Goal: Task Accomplishment & Management: Manage account settings

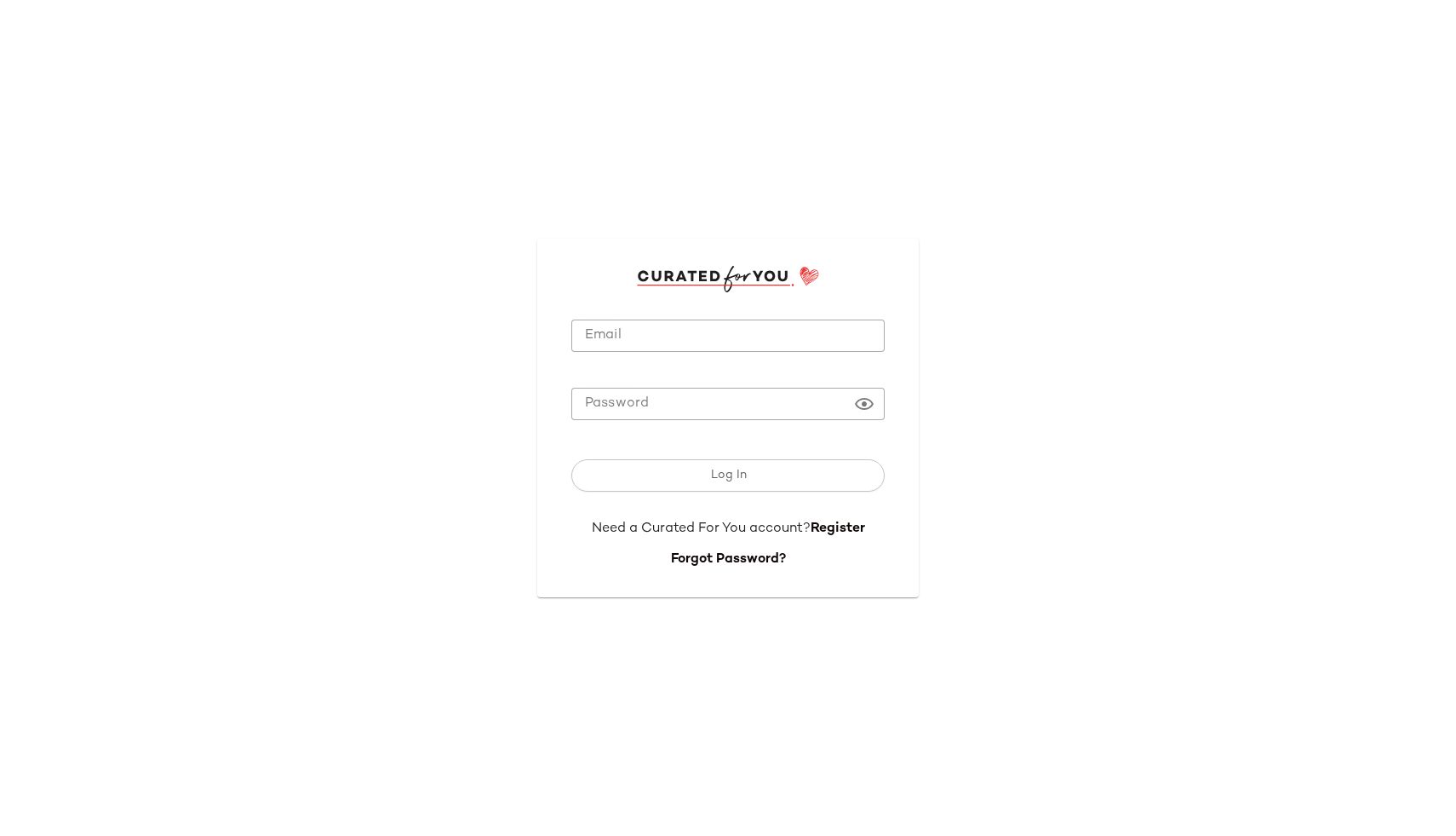
click at [616, 324] on input "Email" at bounding box center [728, 336] width 314 height 33
type input "**********"
click at [571, 460] on button "Log In" at bounding box center [728, 475] width 314 height 32
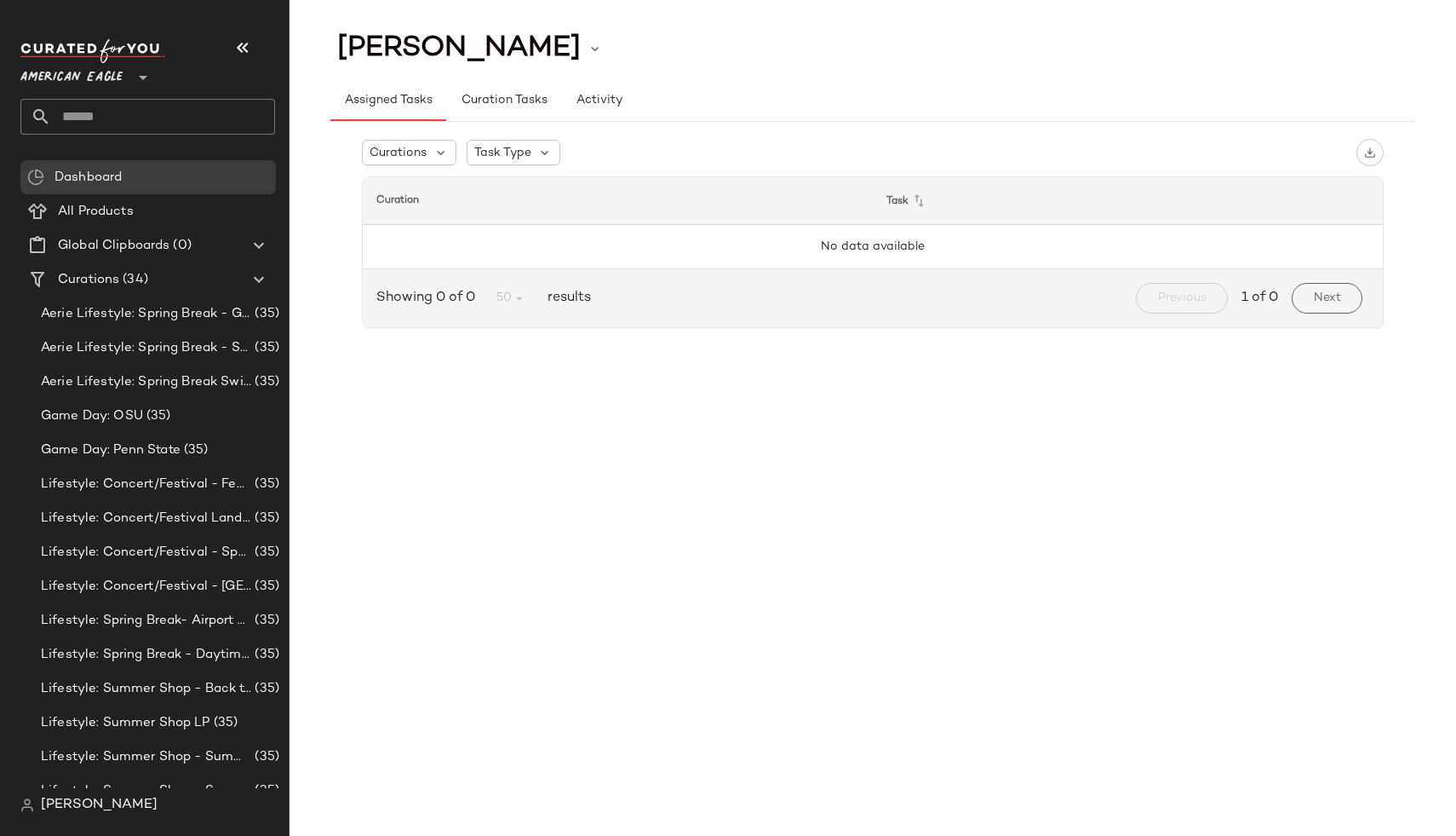
click at [119, 74] on span "American Eagle" at bounding box center [71, 73] width 102 height 30
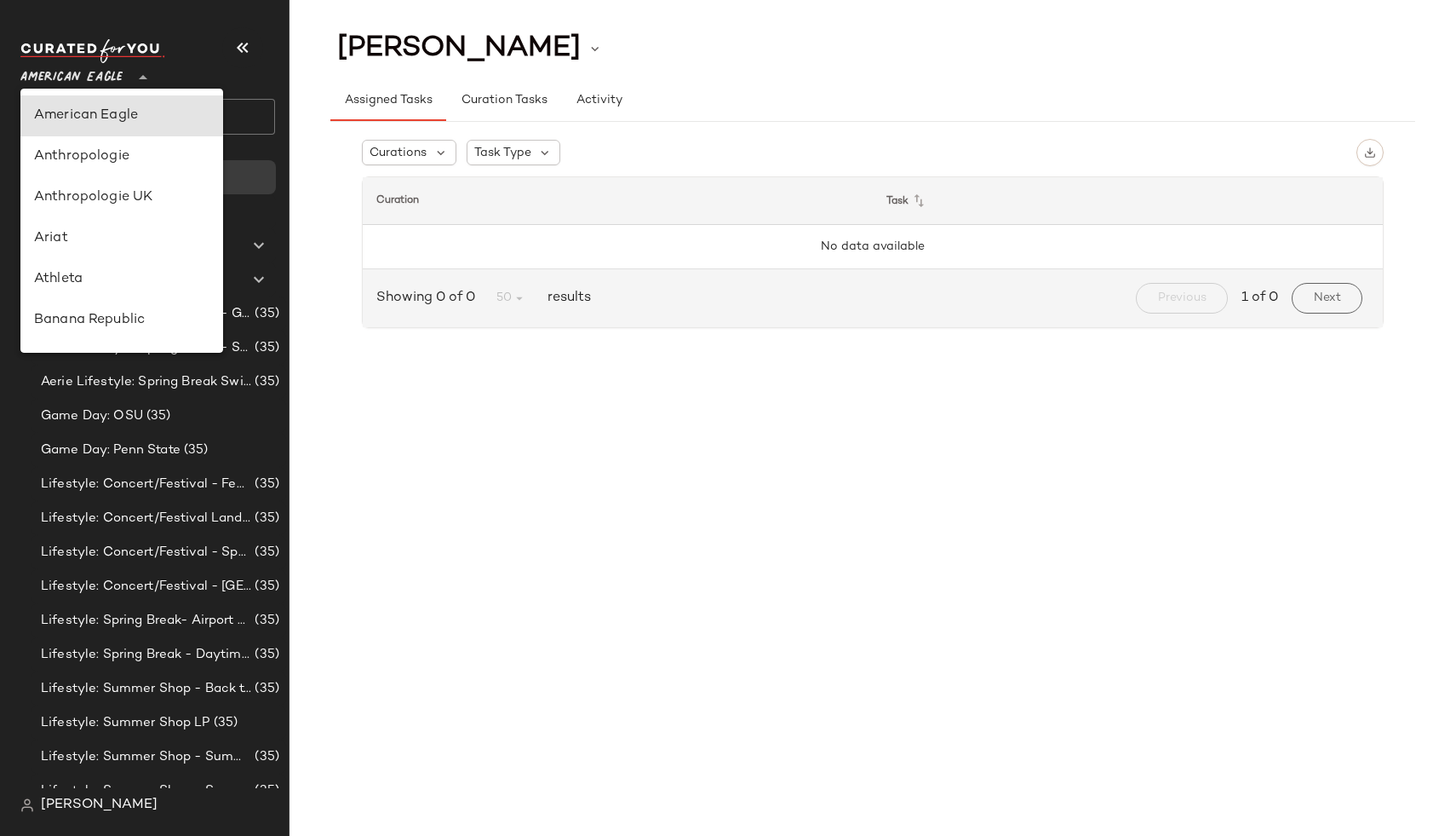
type input "**"
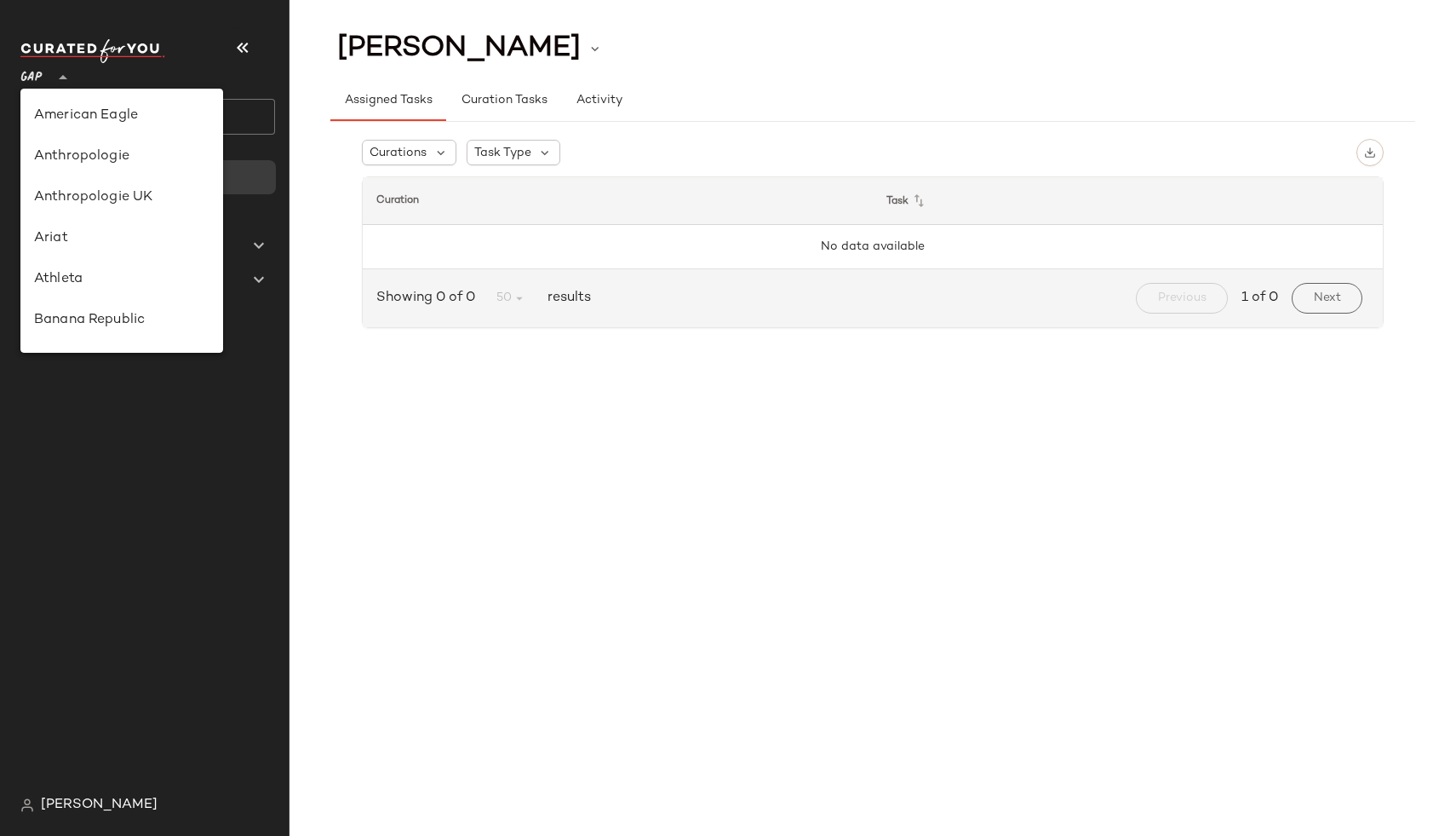
scroll to position [305, 0]
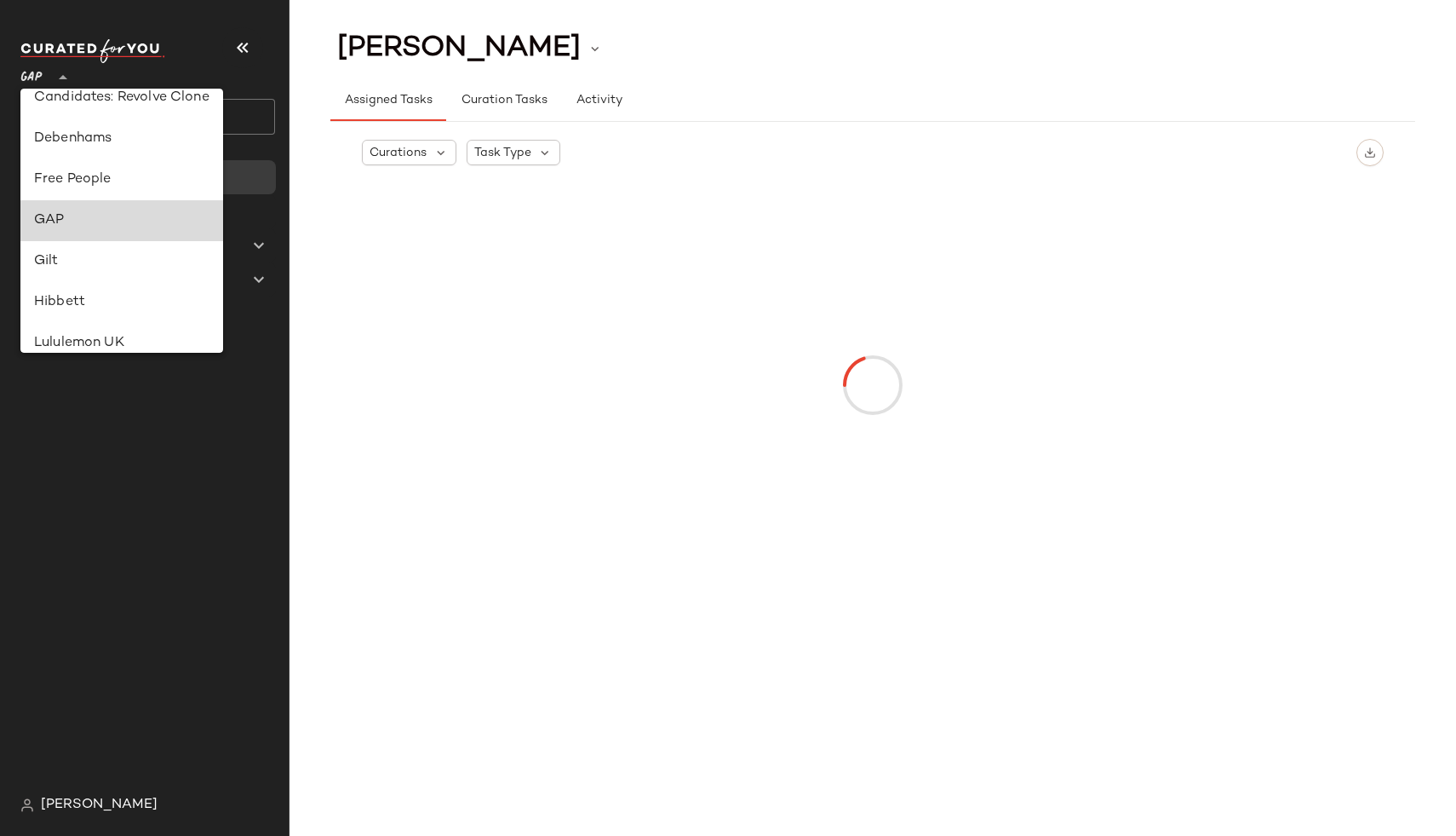
click at [101, 222] on div "GAP" at bounding box center [122, 221] width 175 height 20
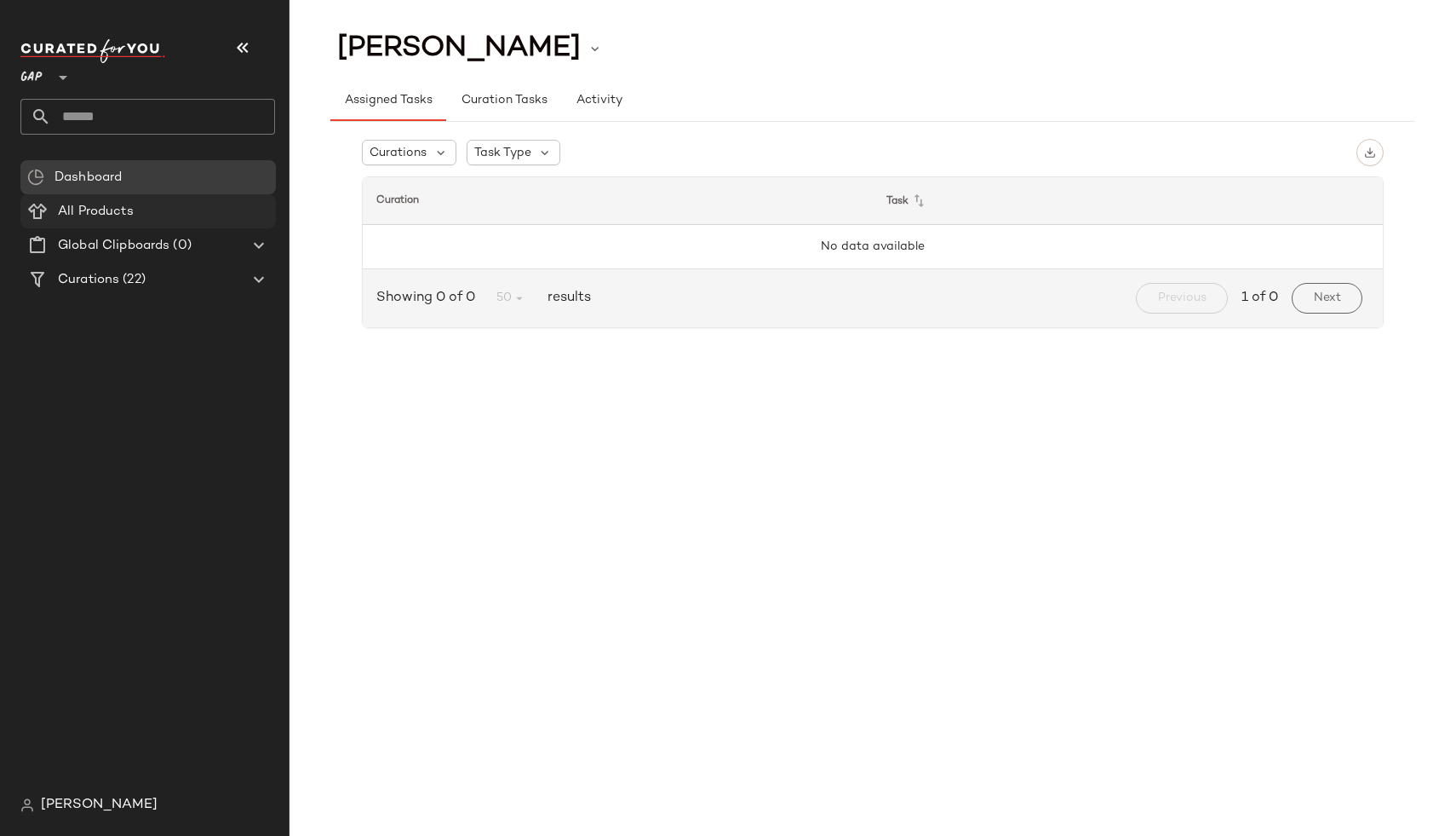
click at [140, 200] on Products "All Products" at bounding box center [148, 210] width 256 height 34
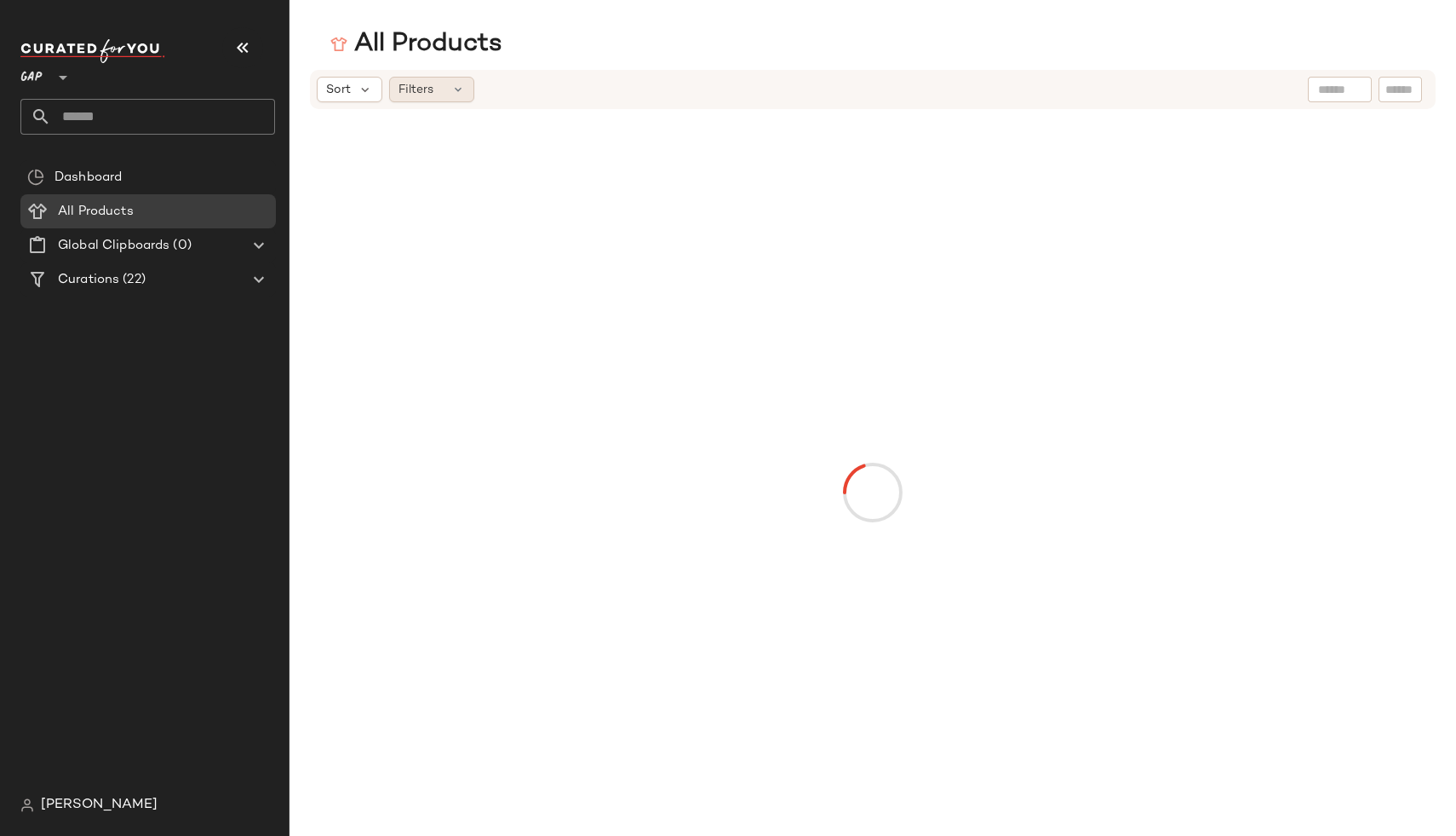
click at [444, 93] on div "Filters" at bounding box center [432, 90] width 85 height 26
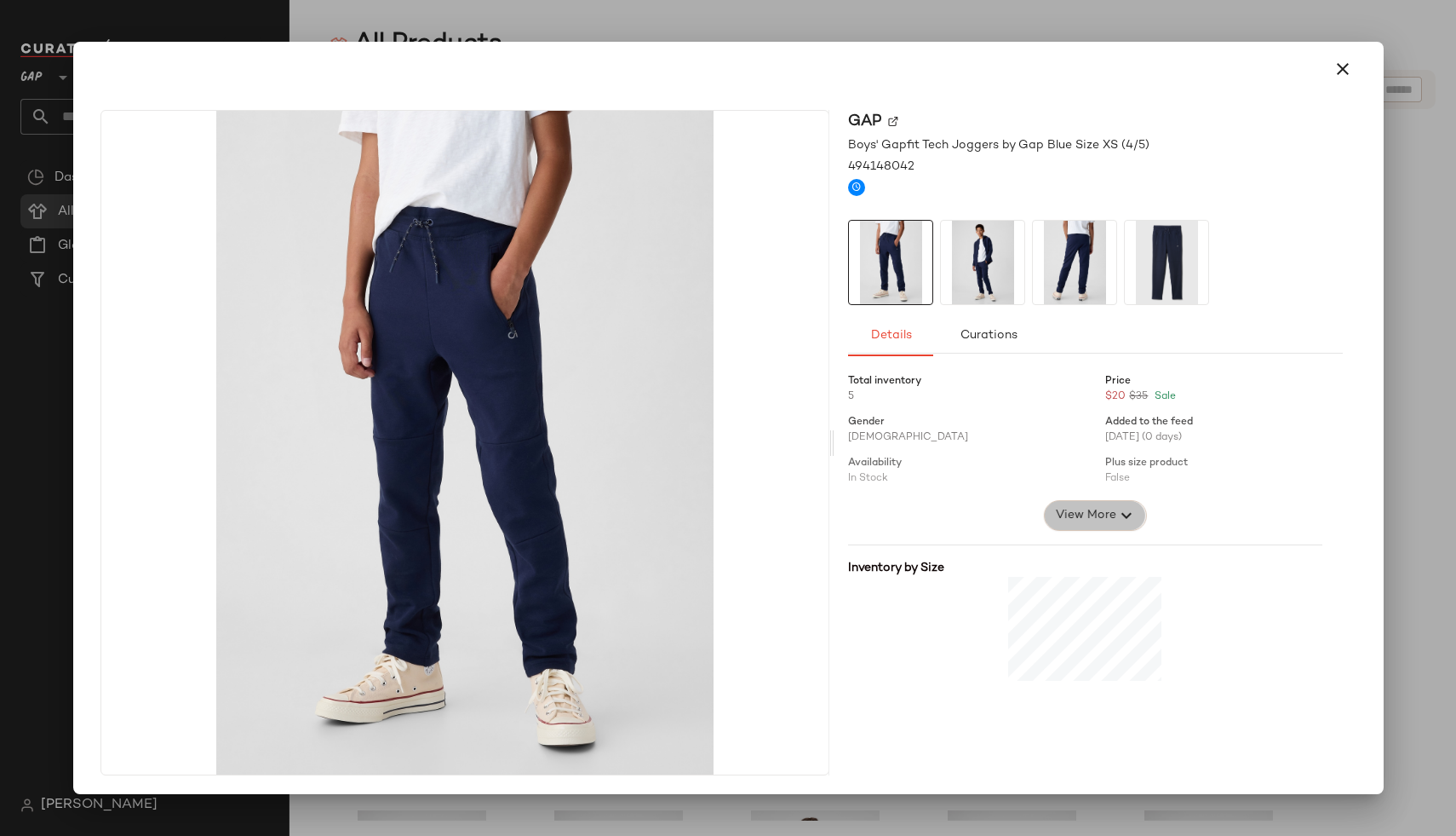
click at [1111, 504] on button "View More" at bounding box center [1095, 515] width 102 height 30
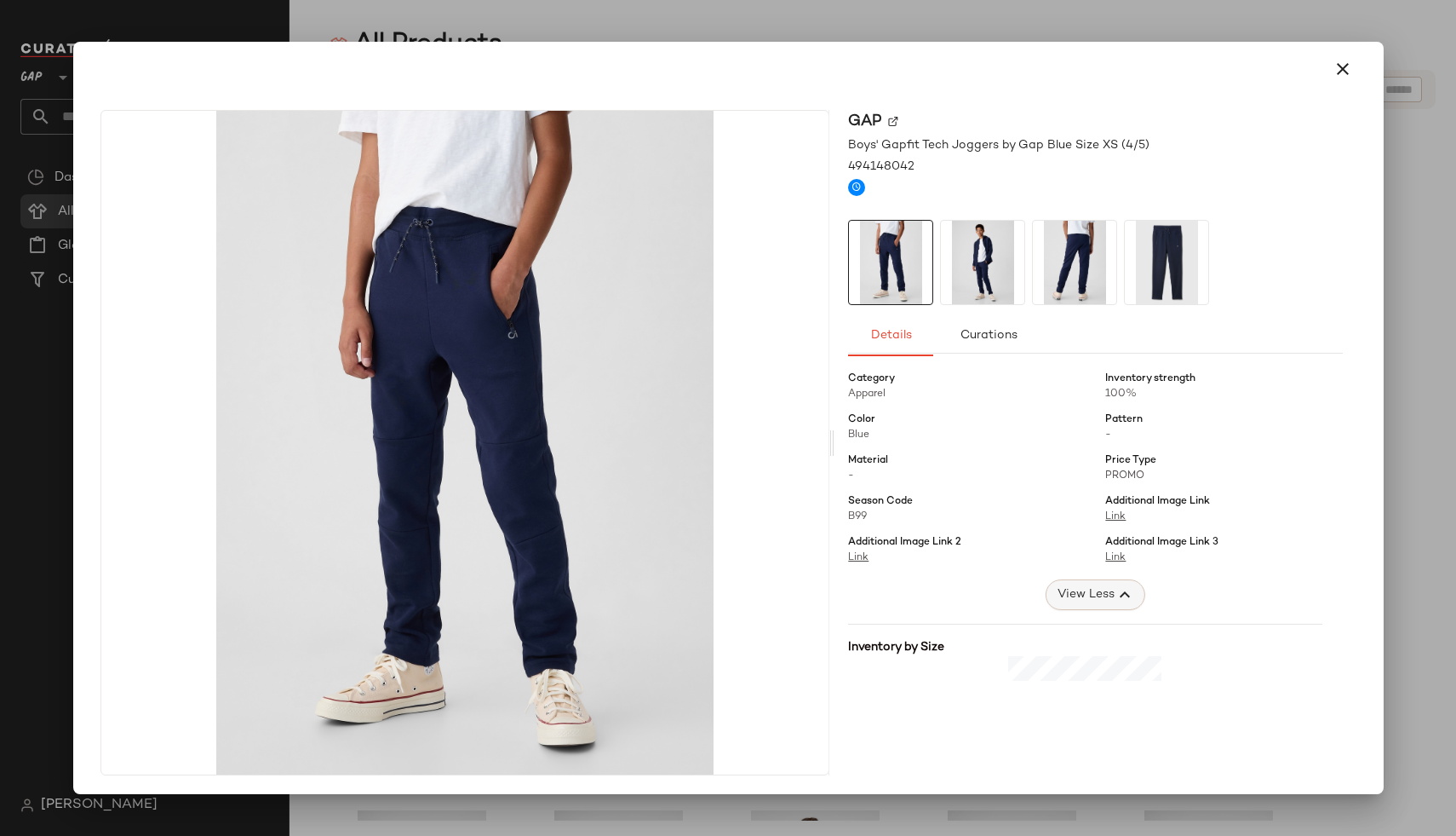
scroll to position [322, 0]
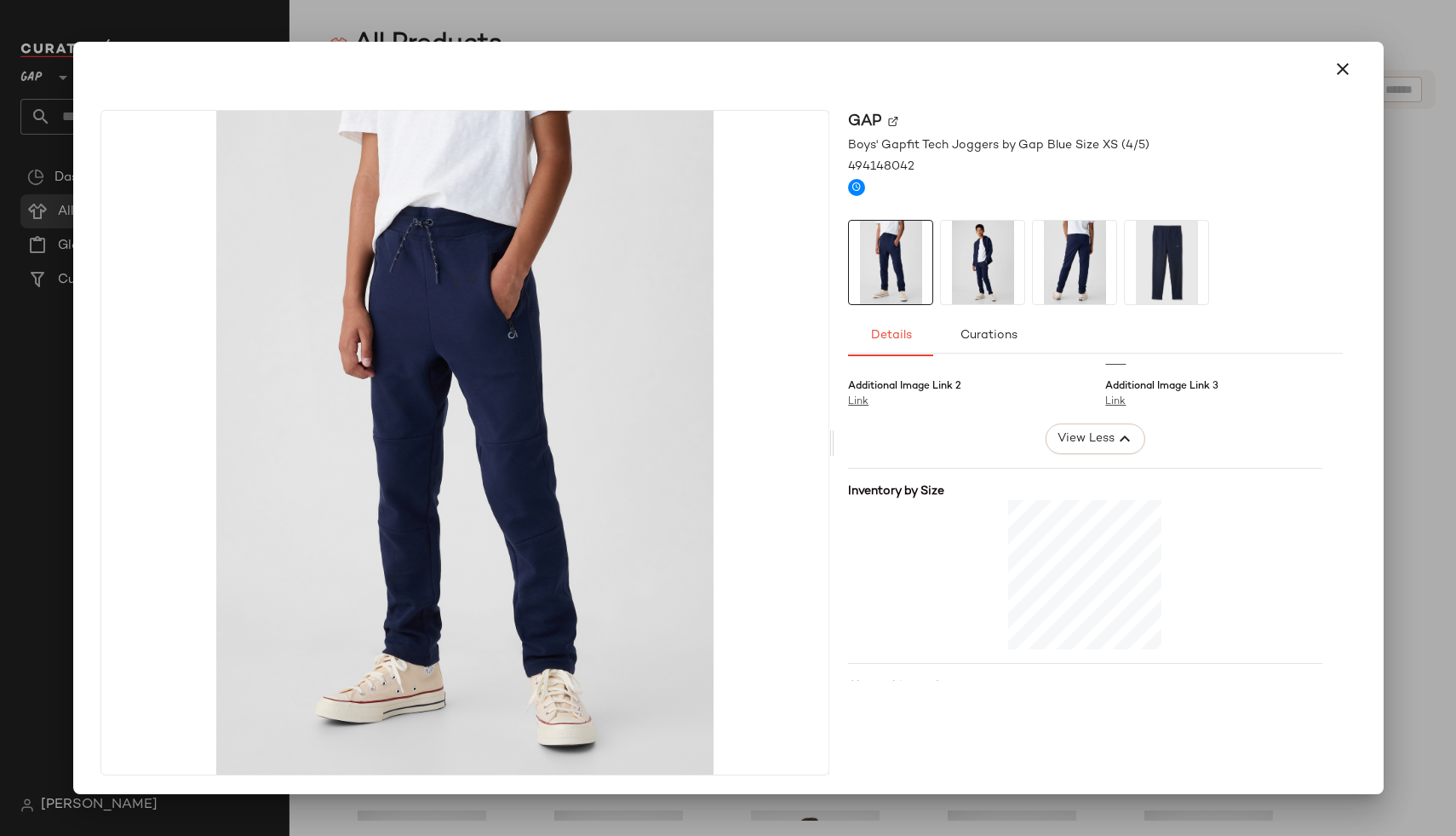
click at [300, 17] on div at bounding box center [728, 418] width 1456 height 836
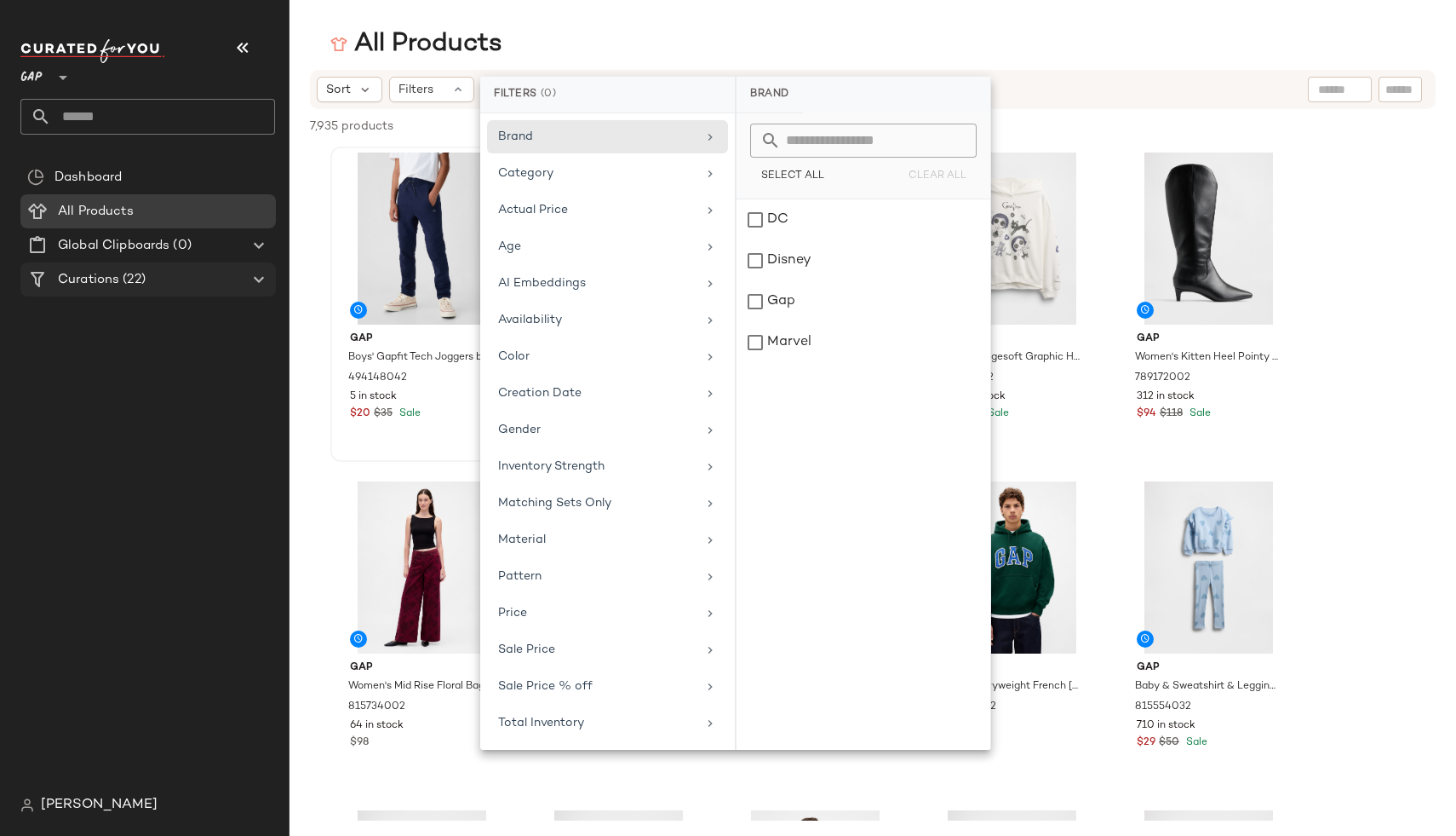
click at [108, 268] on Curations "Curations (22)" at bounding box center [148, 279] width 256 height 34
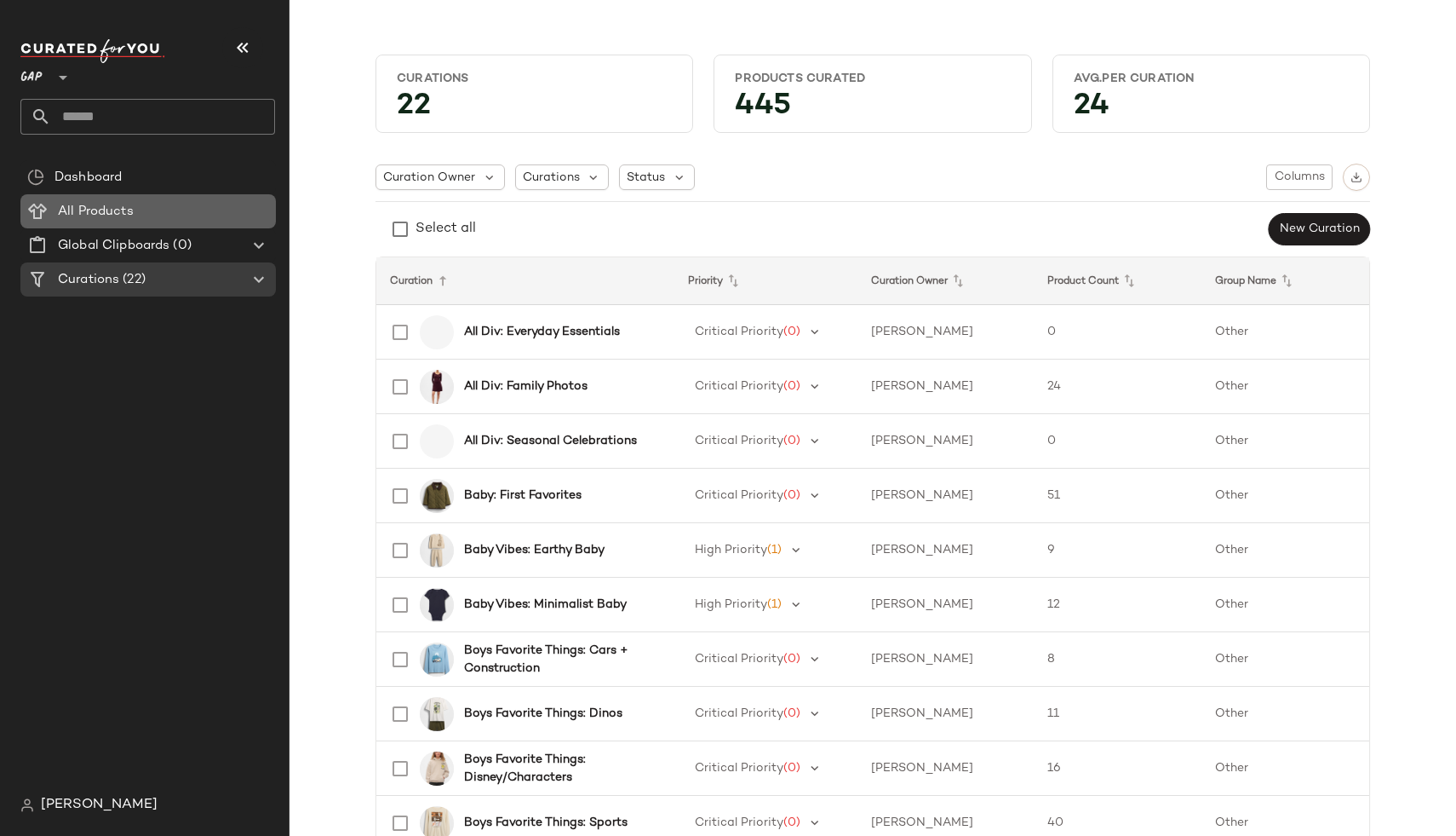
click at [148, 213] on div "All Products" at bounding box center [161, 211] width 216 height 19
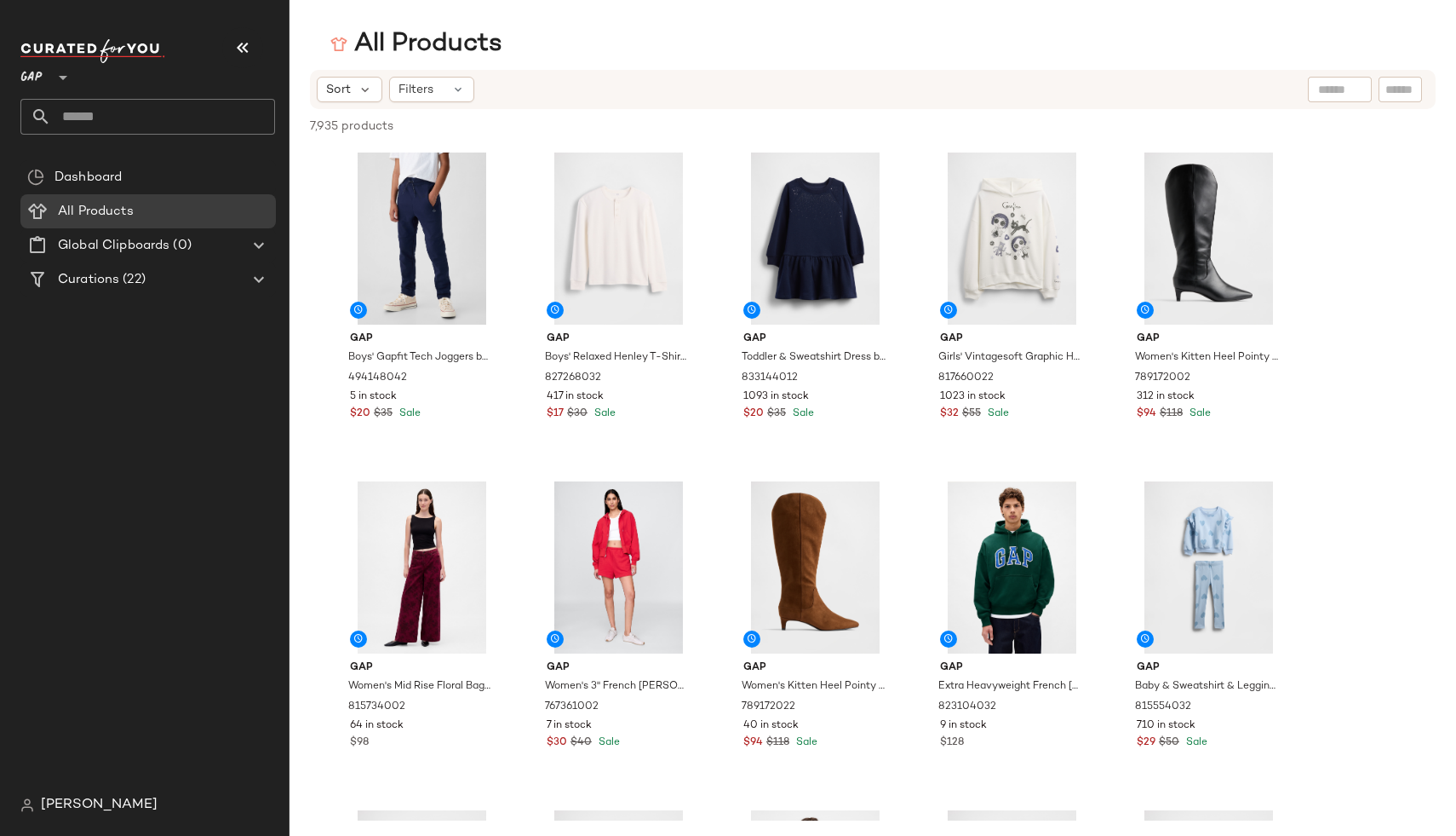
click at [403, 73] on div "Sort Filters" at bounding box center [873, 90] width 1126 height 39
click at [419, 89] on span "Filters" at bounding box center [416, 90] width 35 height 18
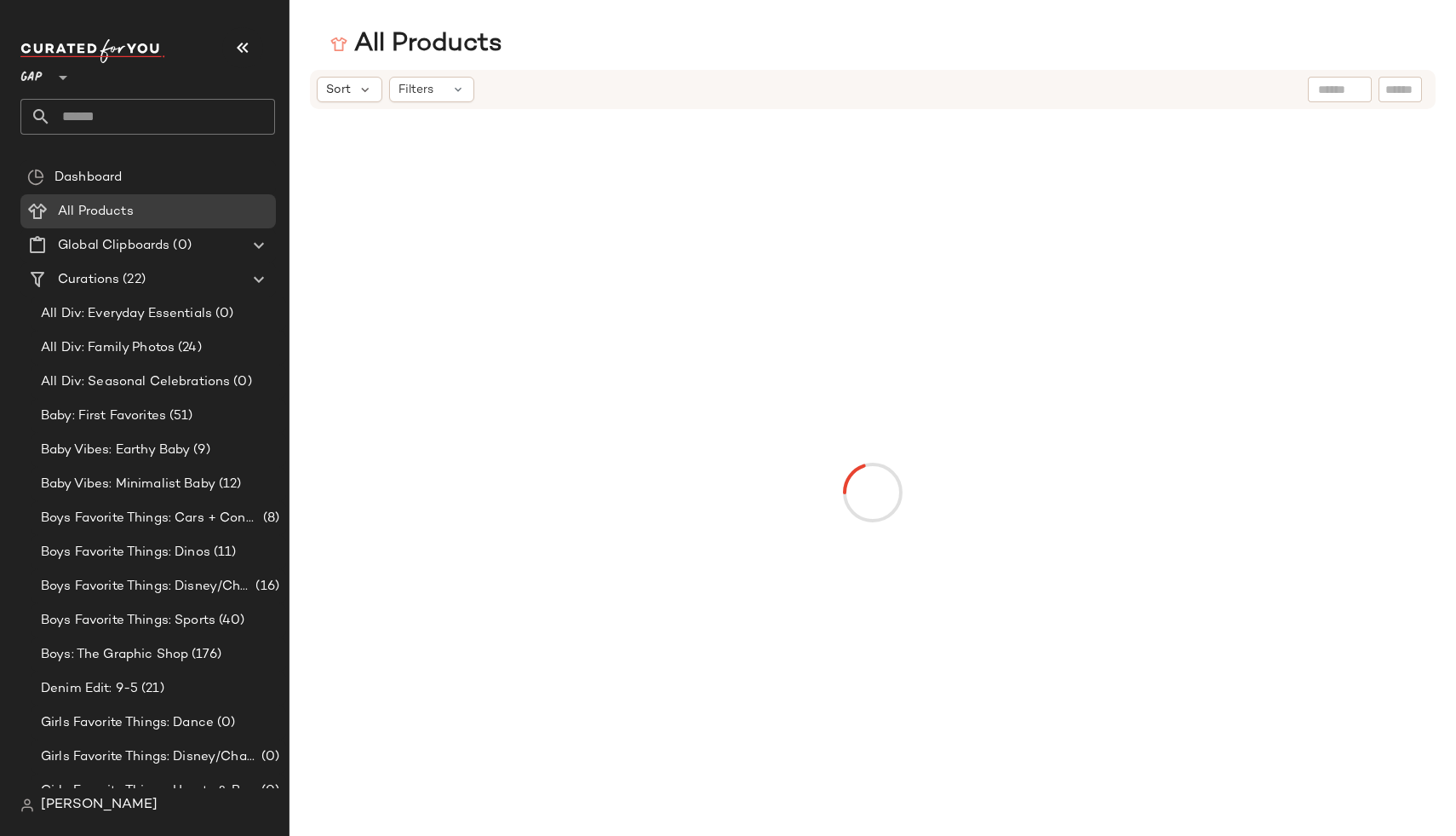
click at [424, 104] on div "Sort Filters" at bounding box center [873, 90] width 1126 height 39
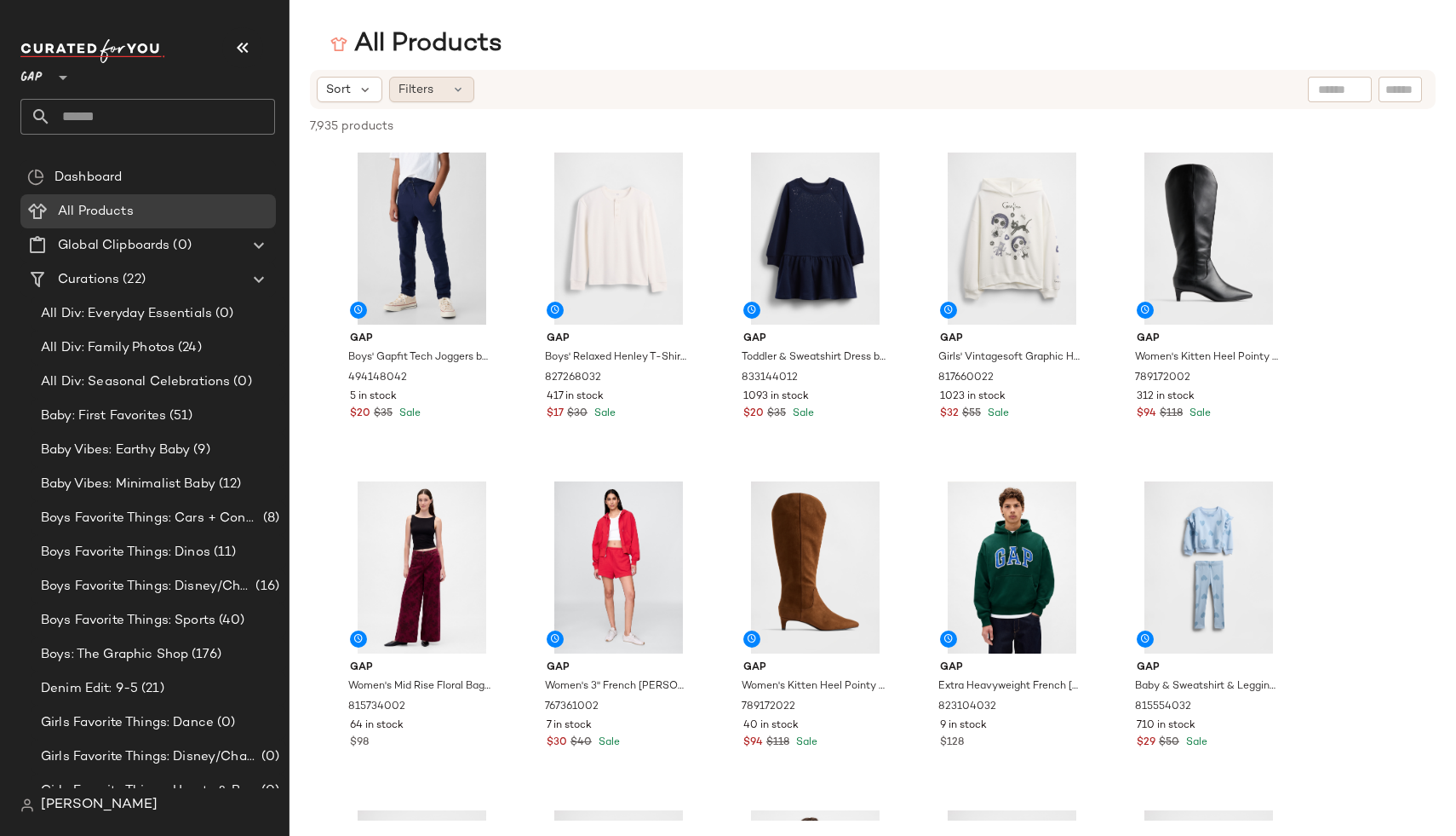
click at [453, 91] on icon at bounding box center [458, 90] width 14 height 14
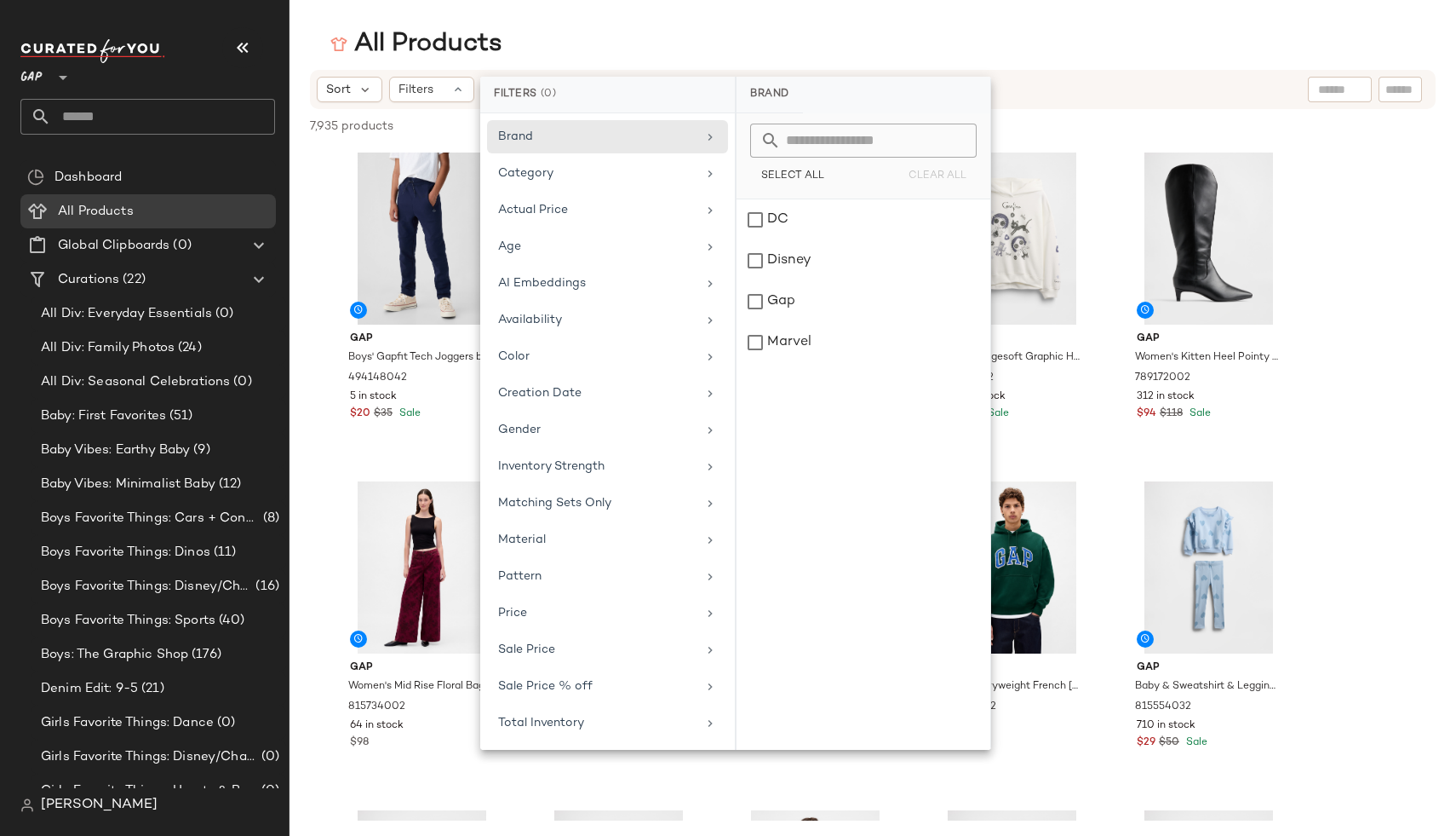
click at [388, 102] on div "Sort Filters" at bounding box center [873, 90] width 1126 height 39
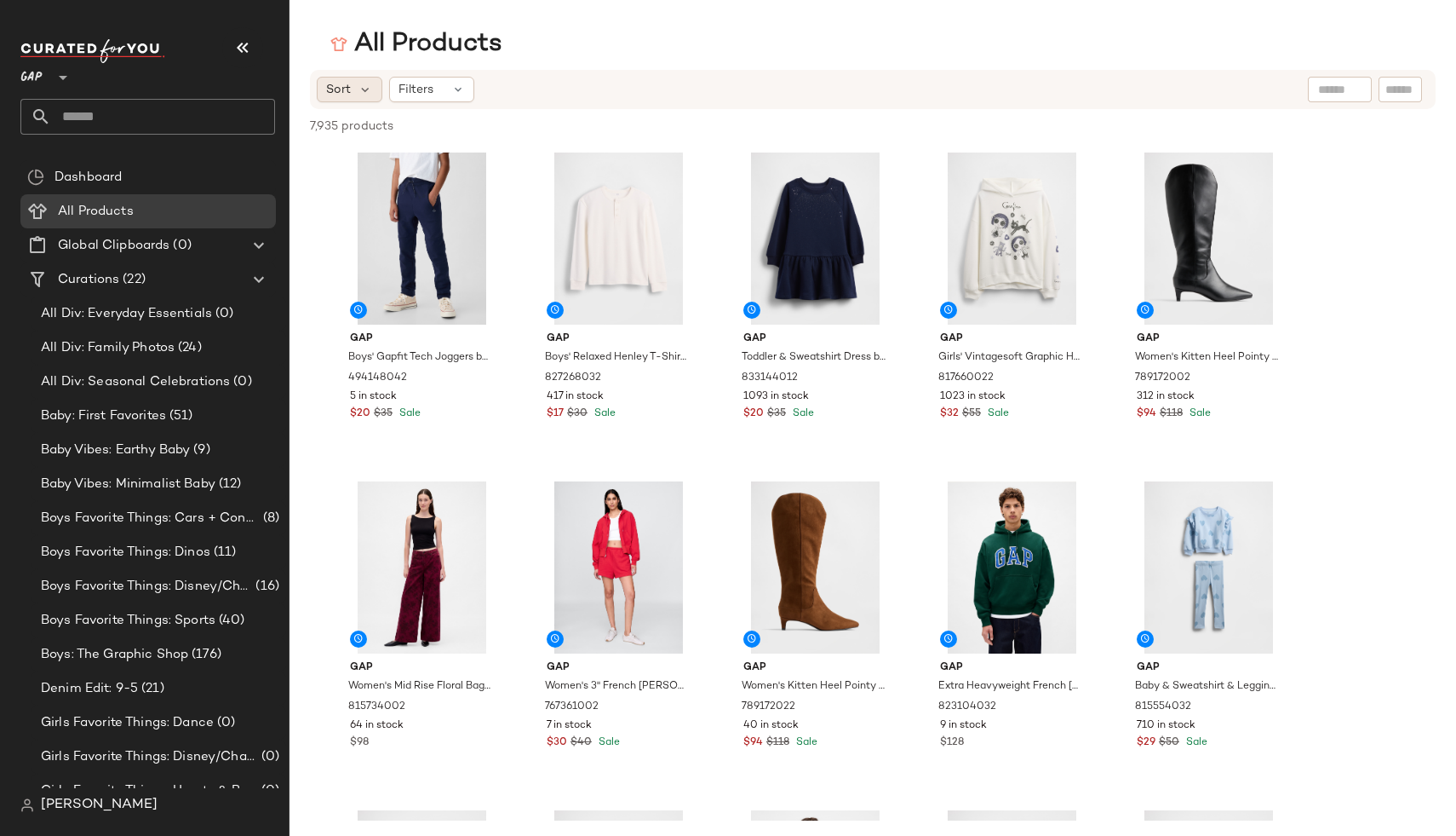
click at [349, 86] on span "Sort" at bounding box center [339, 90] width 25 height 18
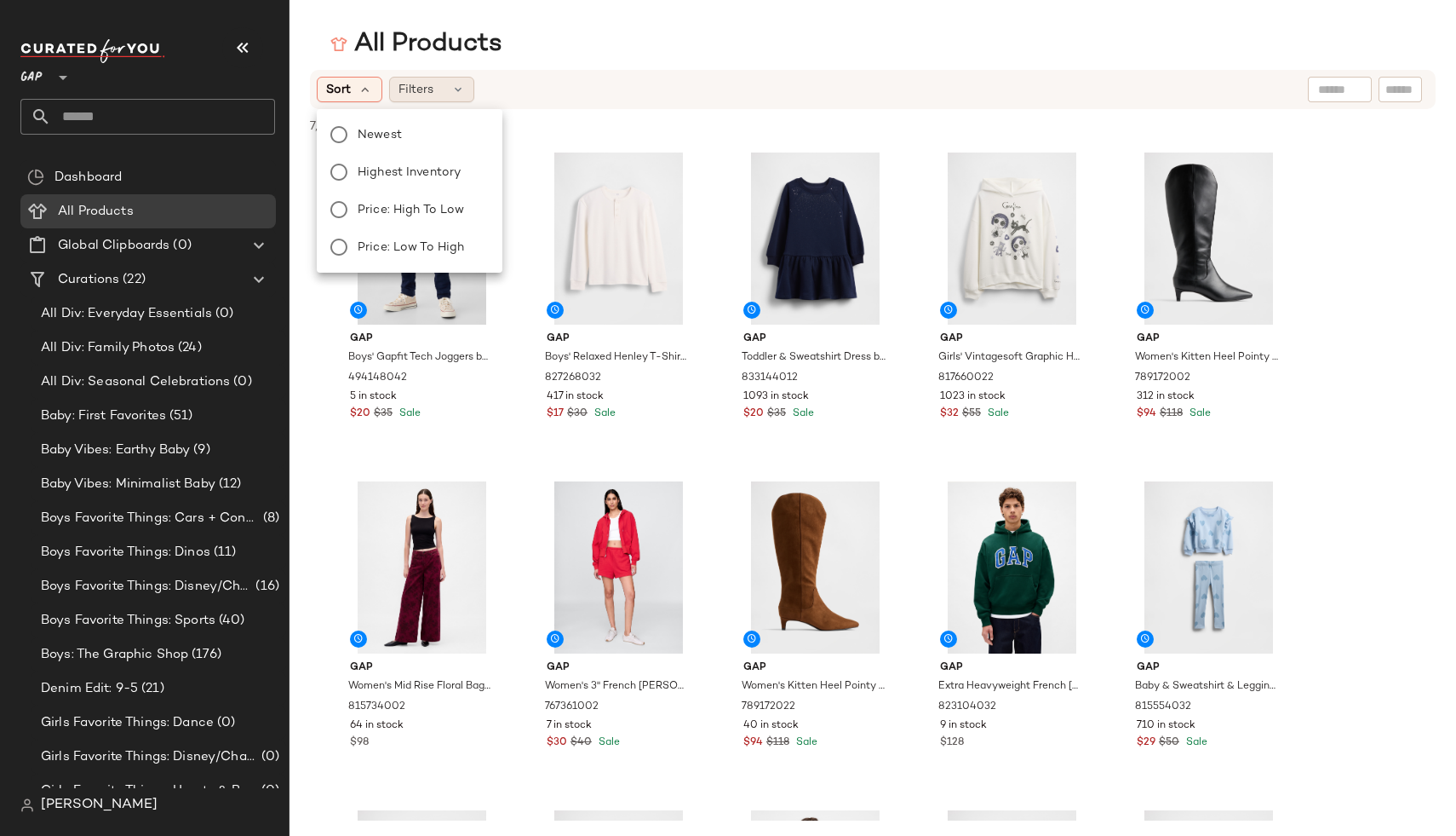
click at [447, 90] on div "Filters" at bounding box center [432, 90] width 85 height 26
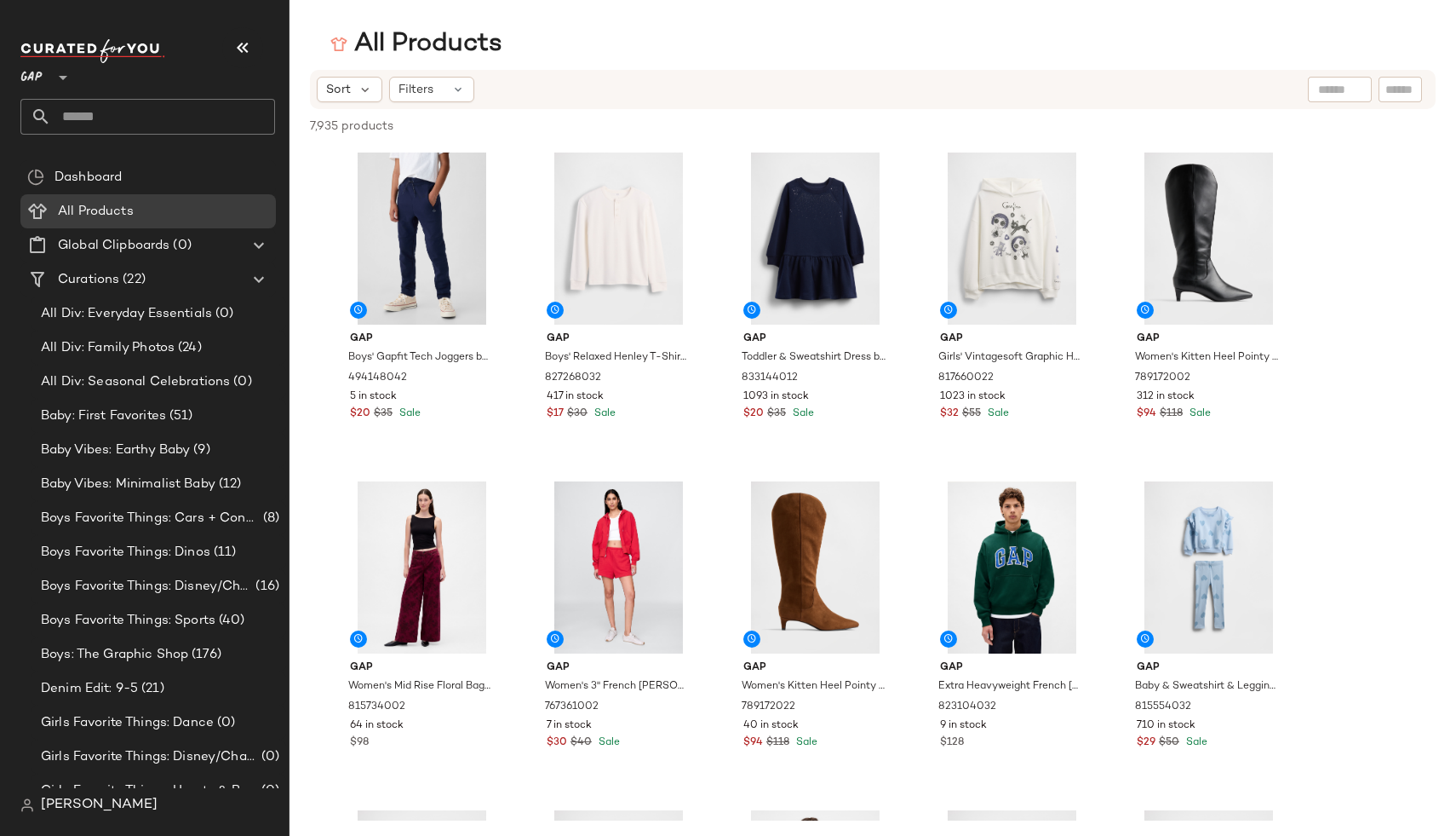
click at [448, 103] on div "Sort Filters" at bounding box center [873, 90] width 1126 height 39
click at [436, 87] on div "Filters" at bounding box center [432, 90] width 85 height 26
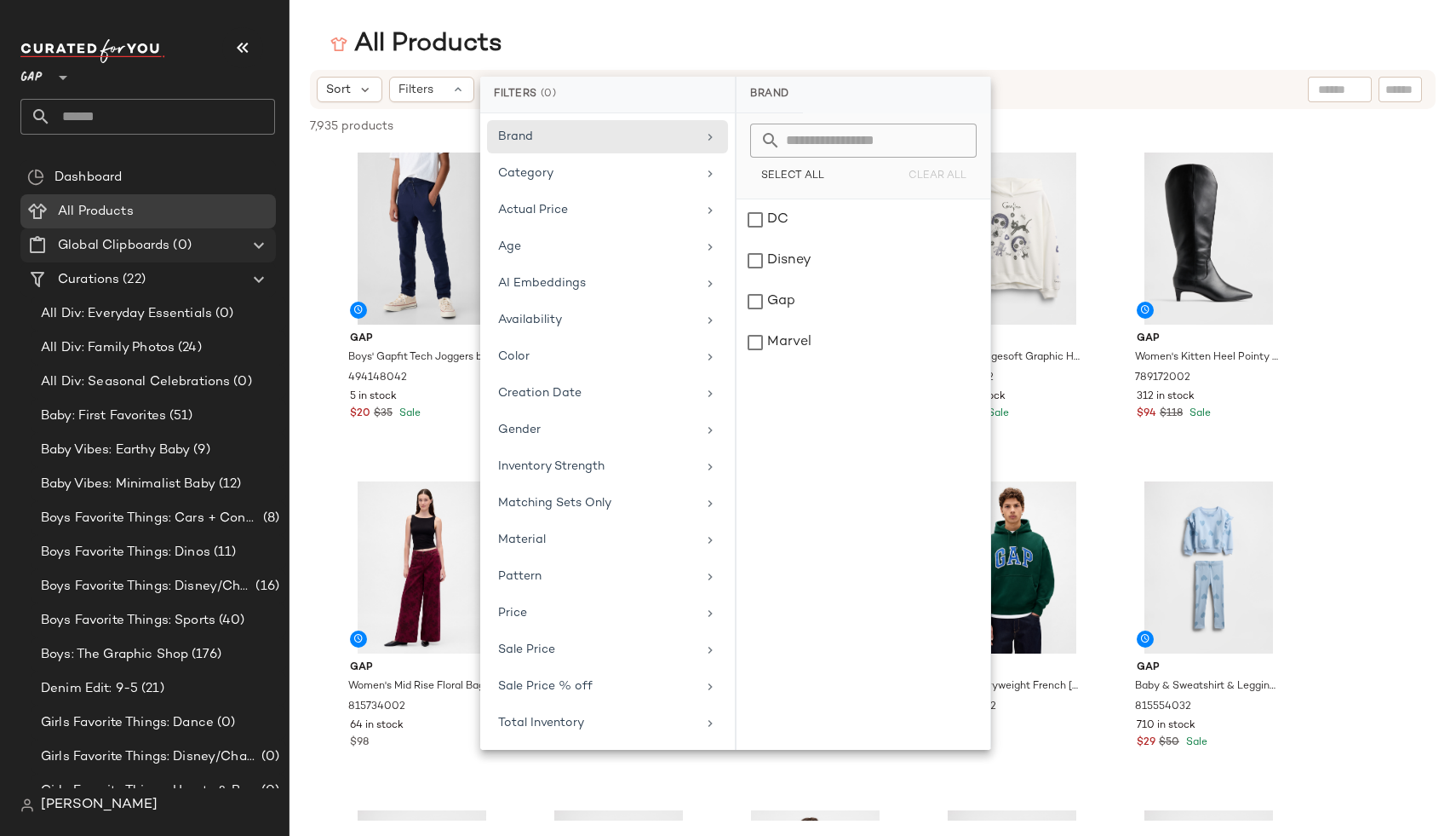
click at [116, 255] on Clipboards "Global Clipboards (0)" at bounding box center [148, 245] width 256 height 34
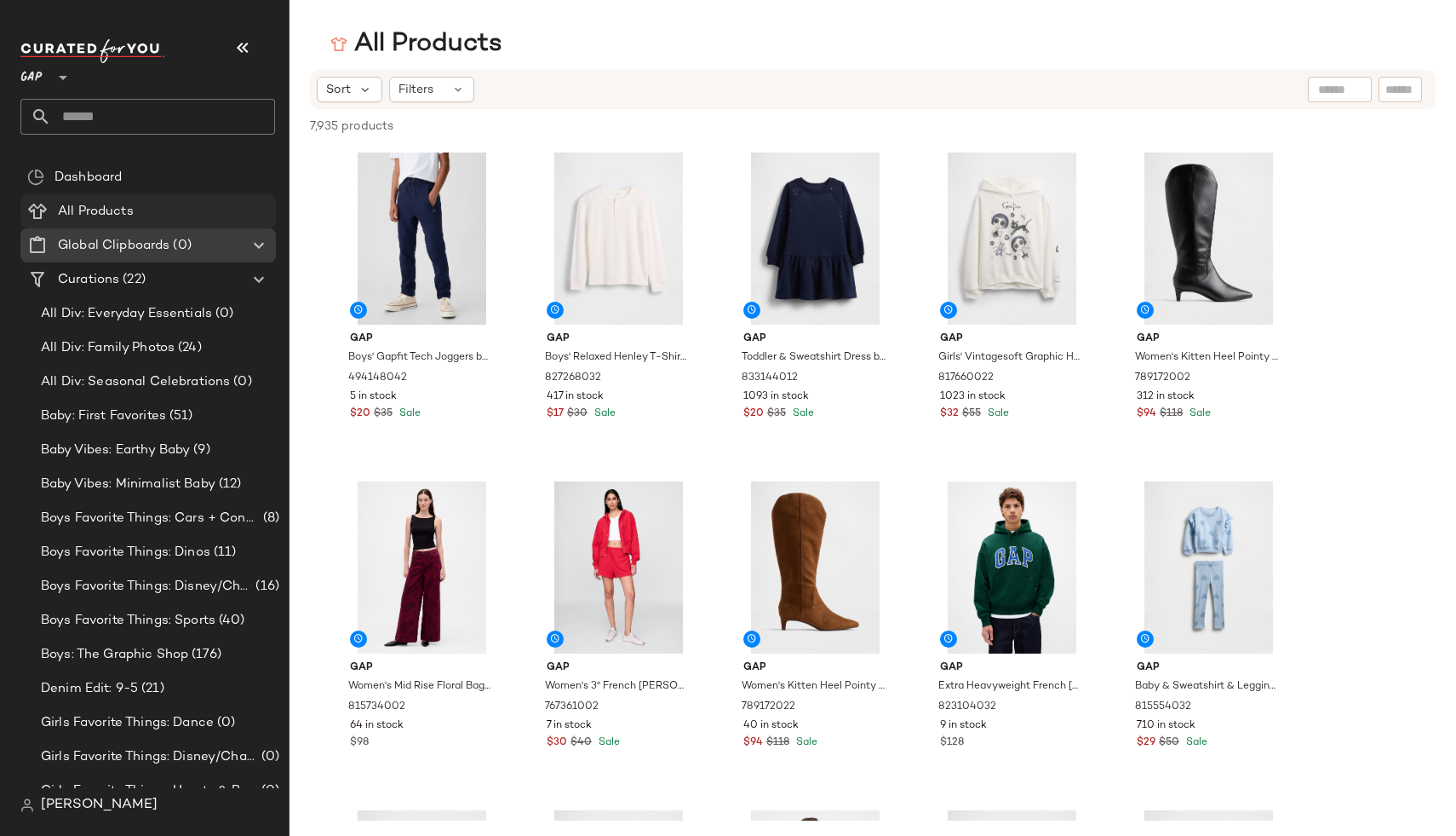
click at [100, 207] on span "All Products" at bounding box center [96, 211] width 76 height 19
click at [161, 221] on Products "All Products" at bounding box center [148, 210] width 256 height 34
click at [52, 812] on span "[PERSON_NAME]" at bounding box center [99, 805] width 116 height 20
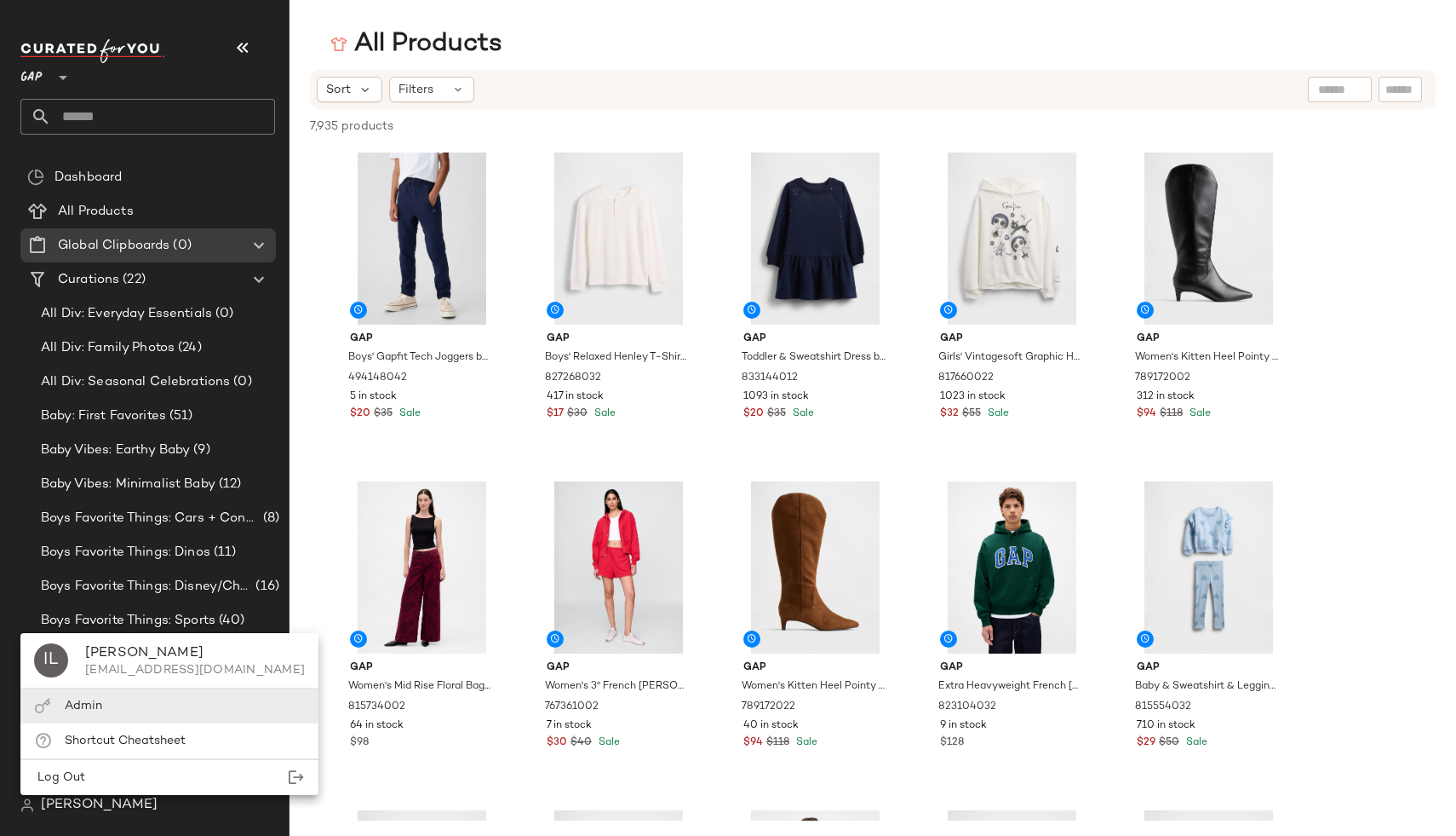
click at [102, 704] on div "Admin" at bounding box center [169, 706] width 298 height 35
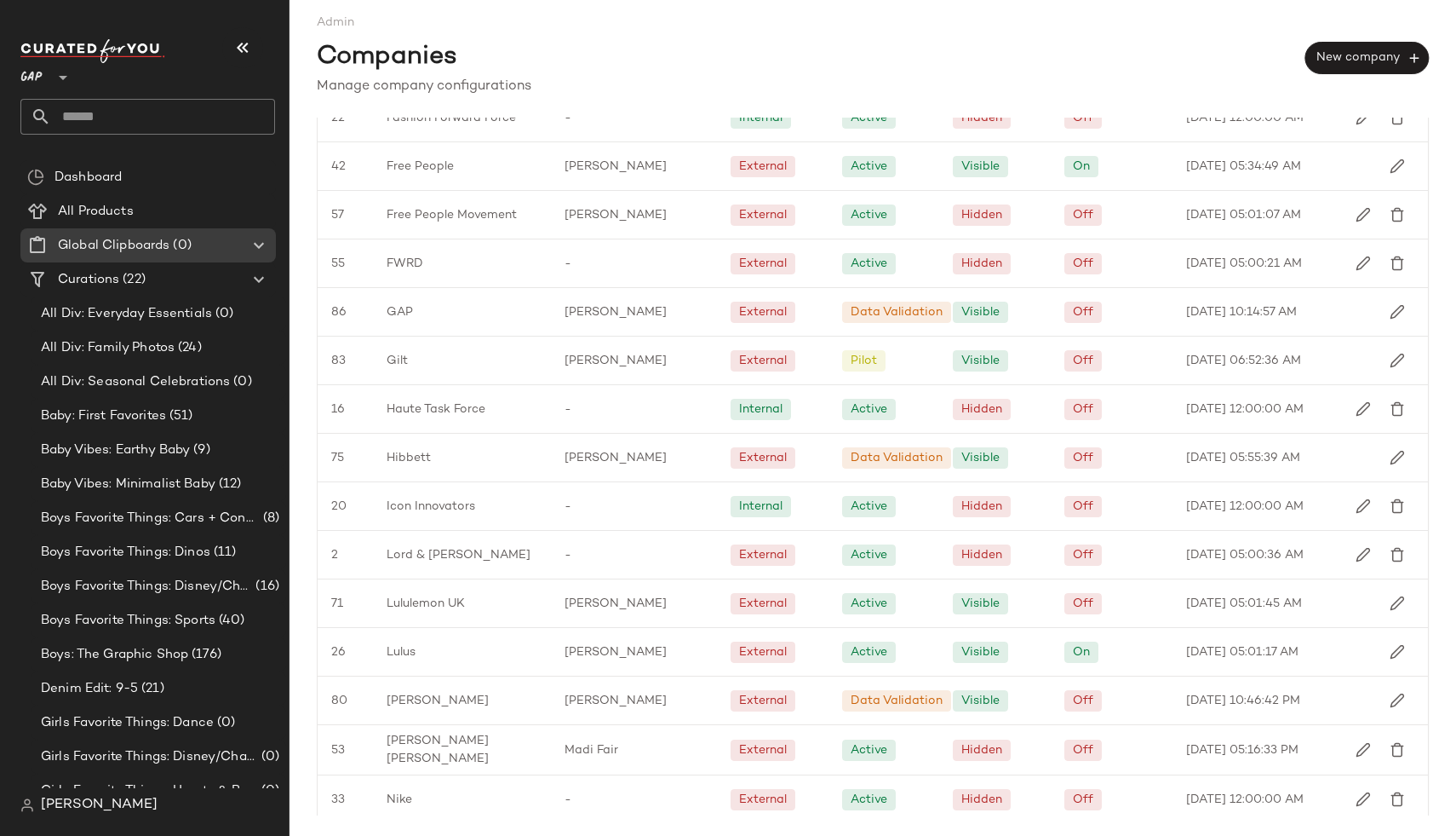
scroll to position [1291, 0]
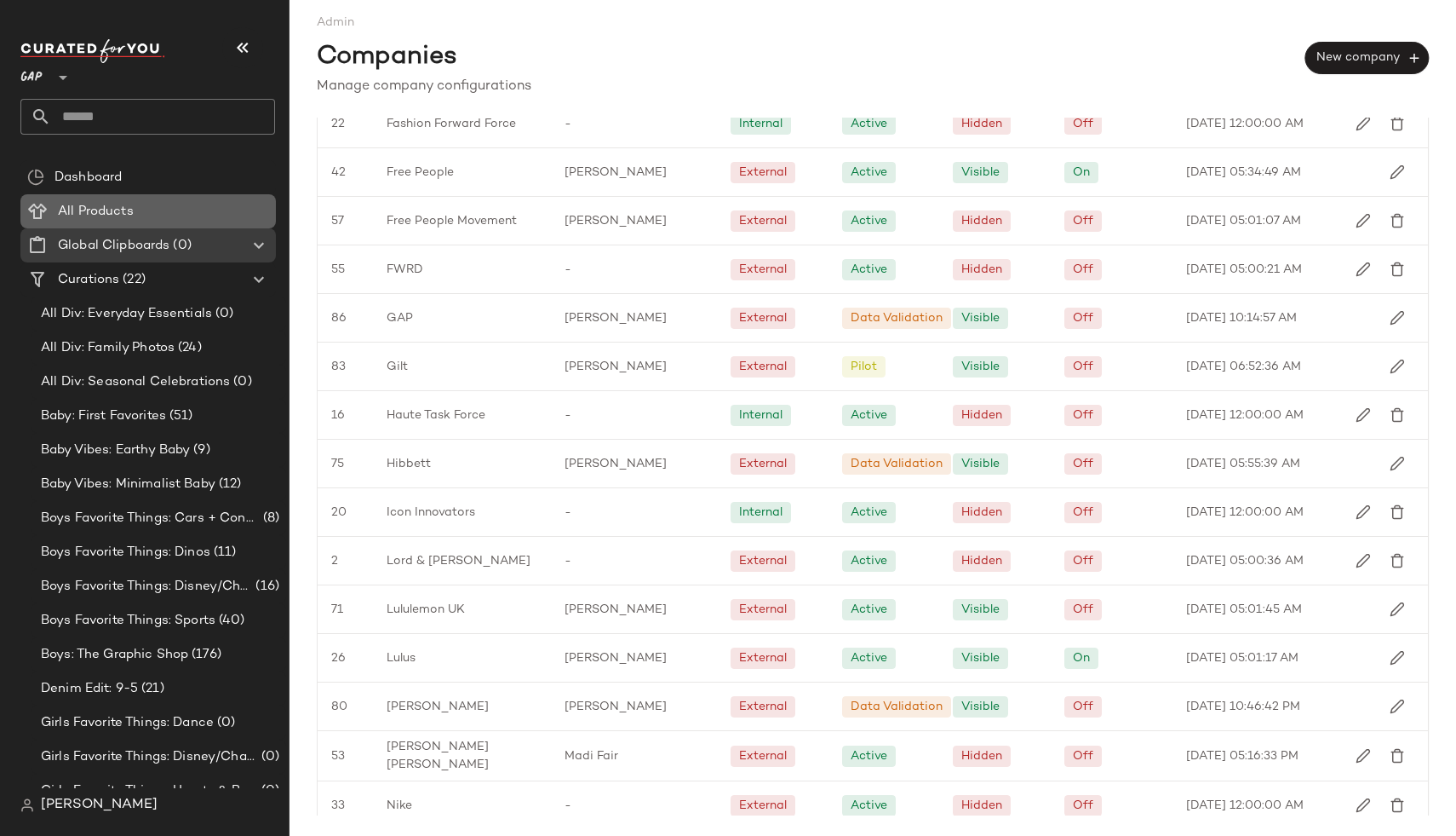
click at [185, 200] on Products "All Products" at bounding box center [148, 210] width 256 height 34
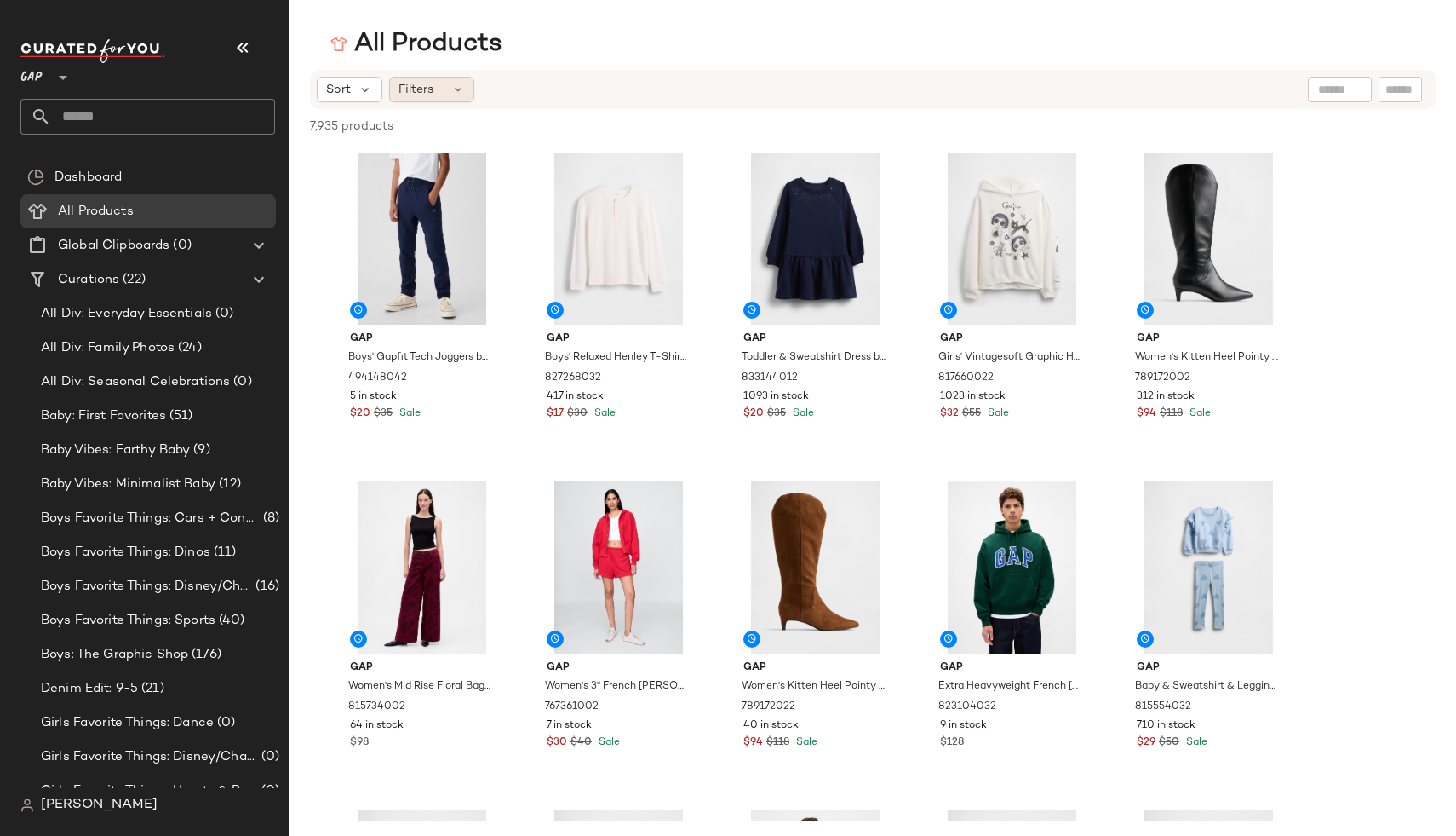
click at [459, 80] on div "Filters" at bounding box center [432, 90] width 85 height 26
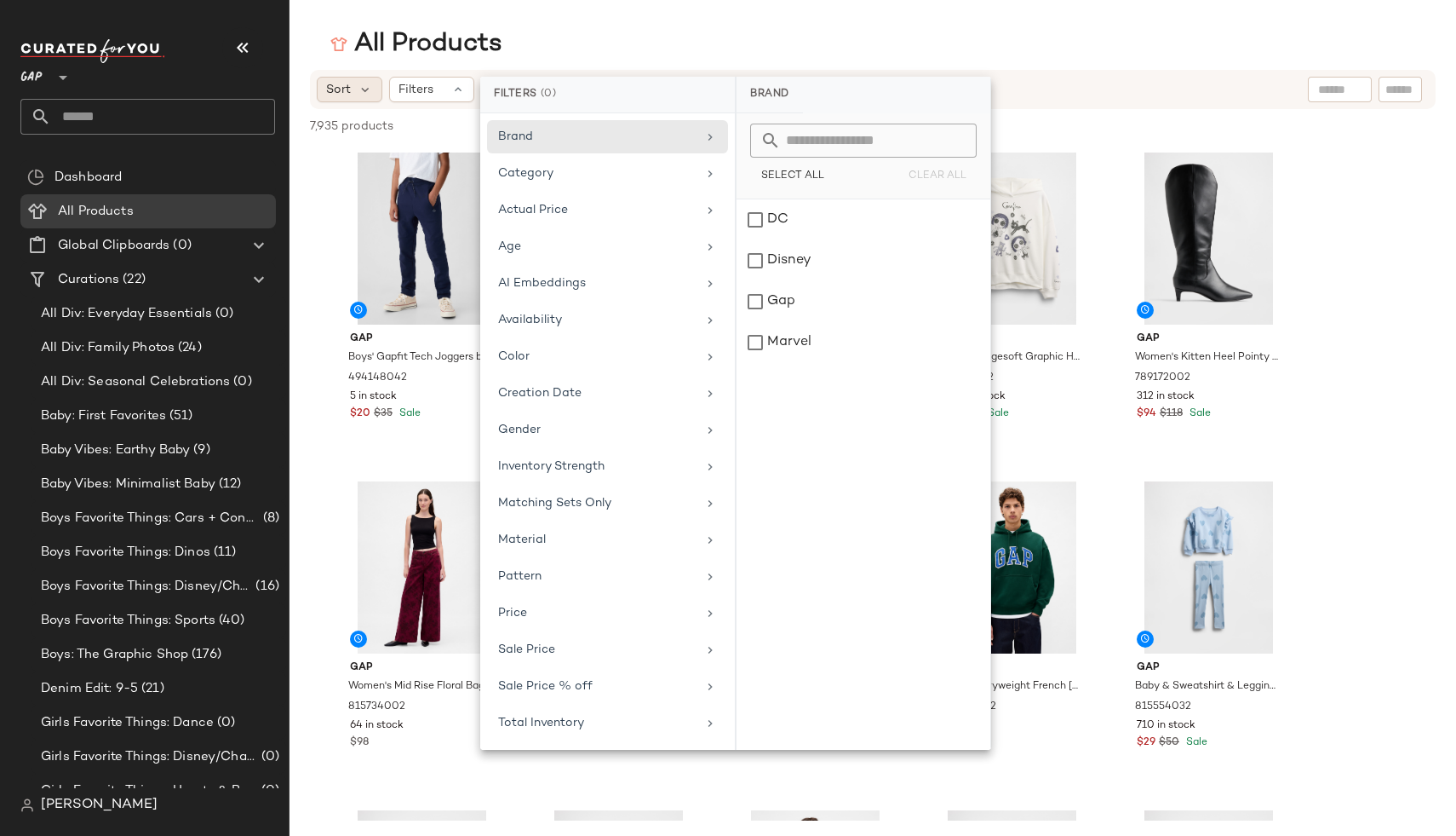
click at [356, 93] on div "Sort" at bounding box center [349, 90] width 66 height 26
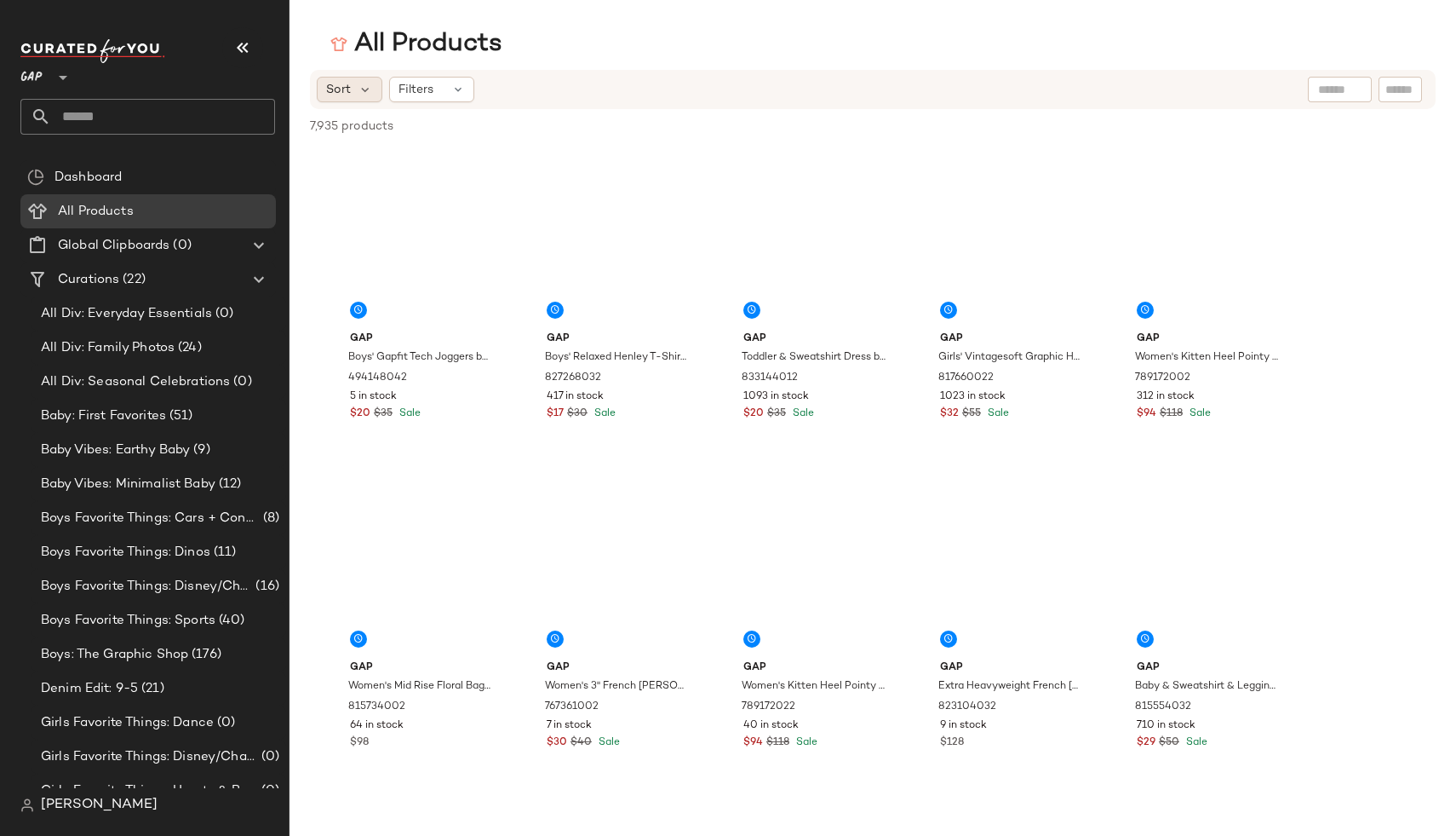
click at [338, 94] on span "Sort" at bounding box center [339, 90] width 25 height 18
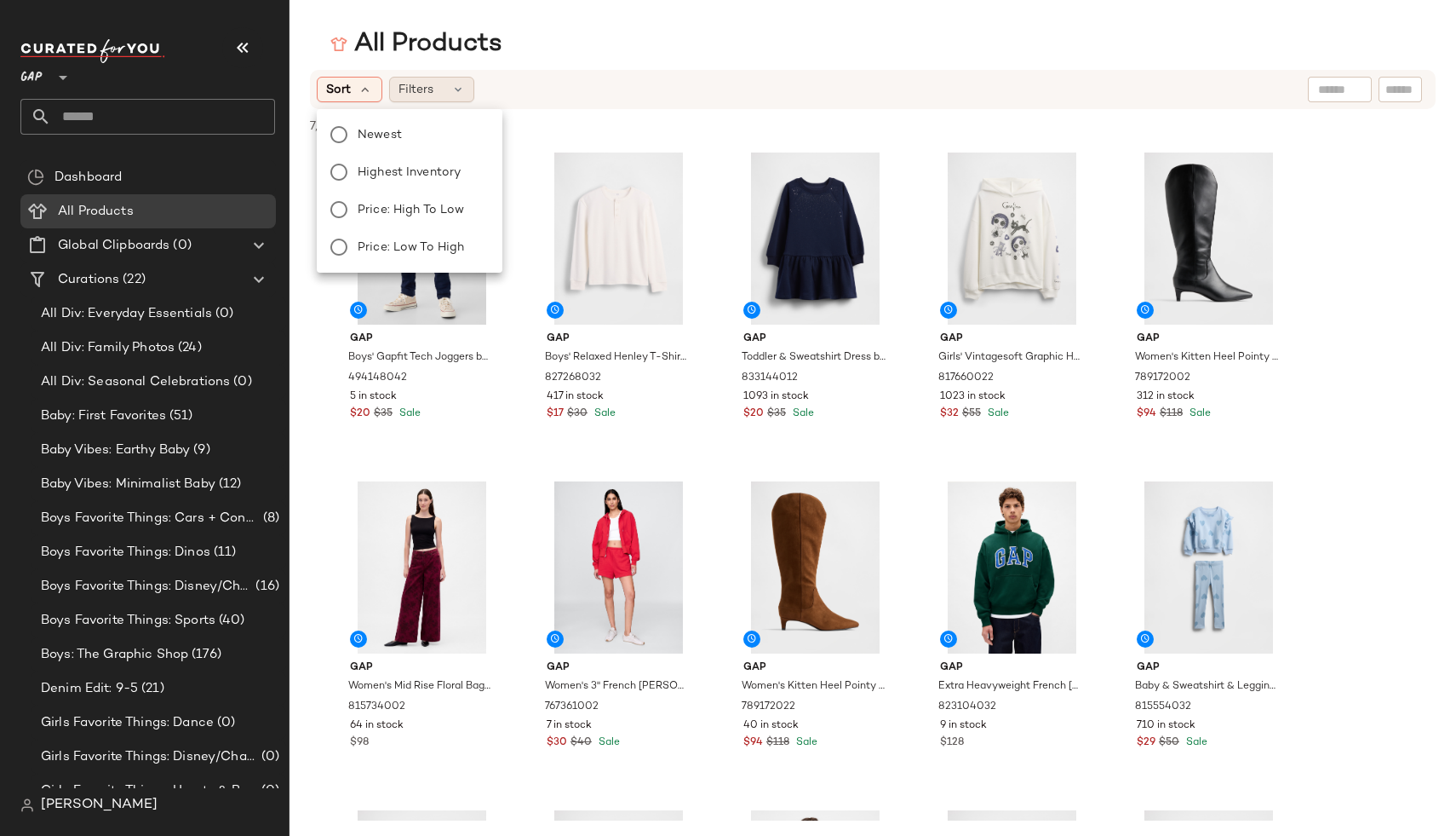
click at [417, 94] on span "Filters" at bounding box center [416, 90] width 35 height 18
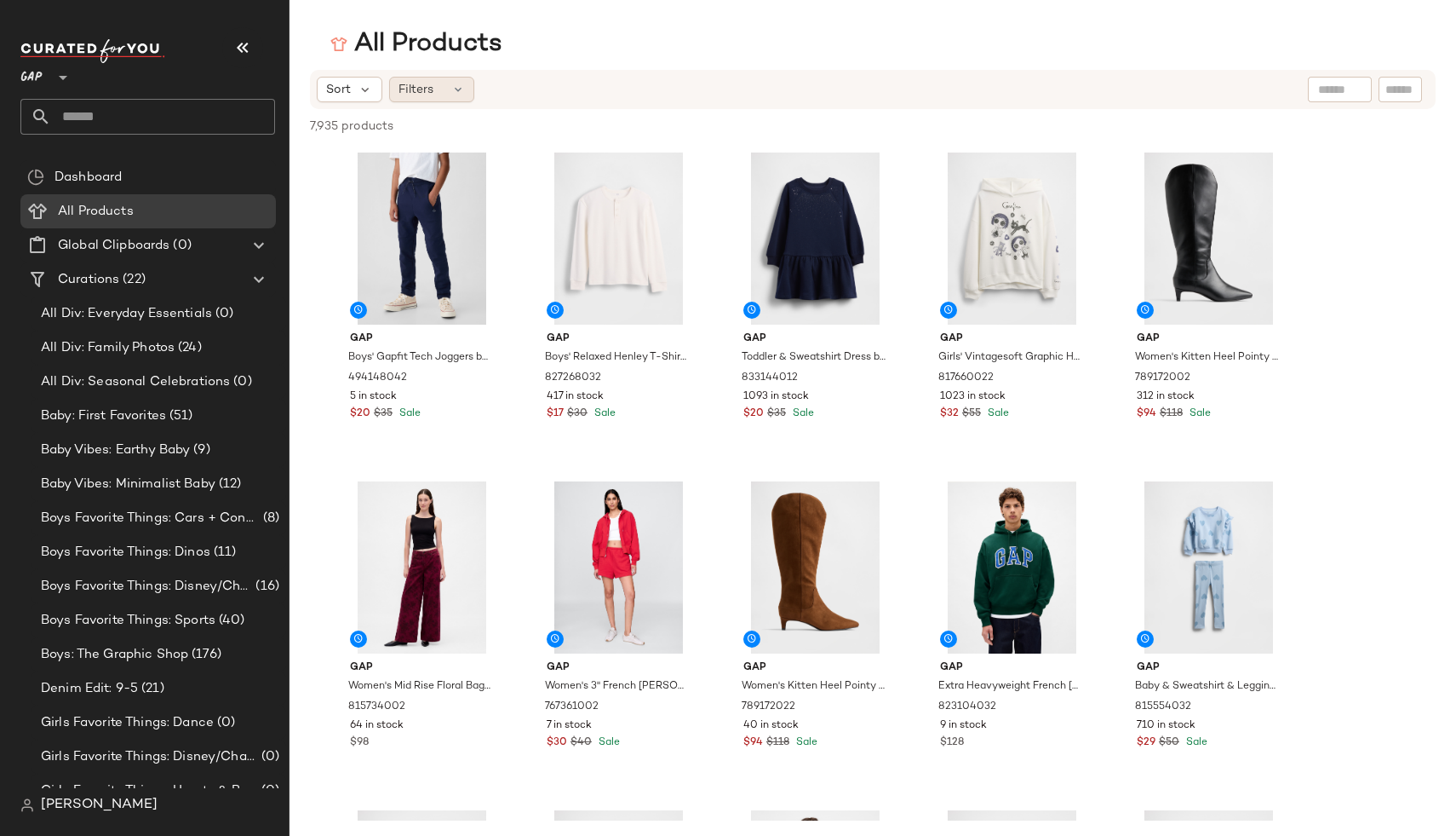
click at [451, 95] on icon at bounding box center [458, 90] width 14 height 14
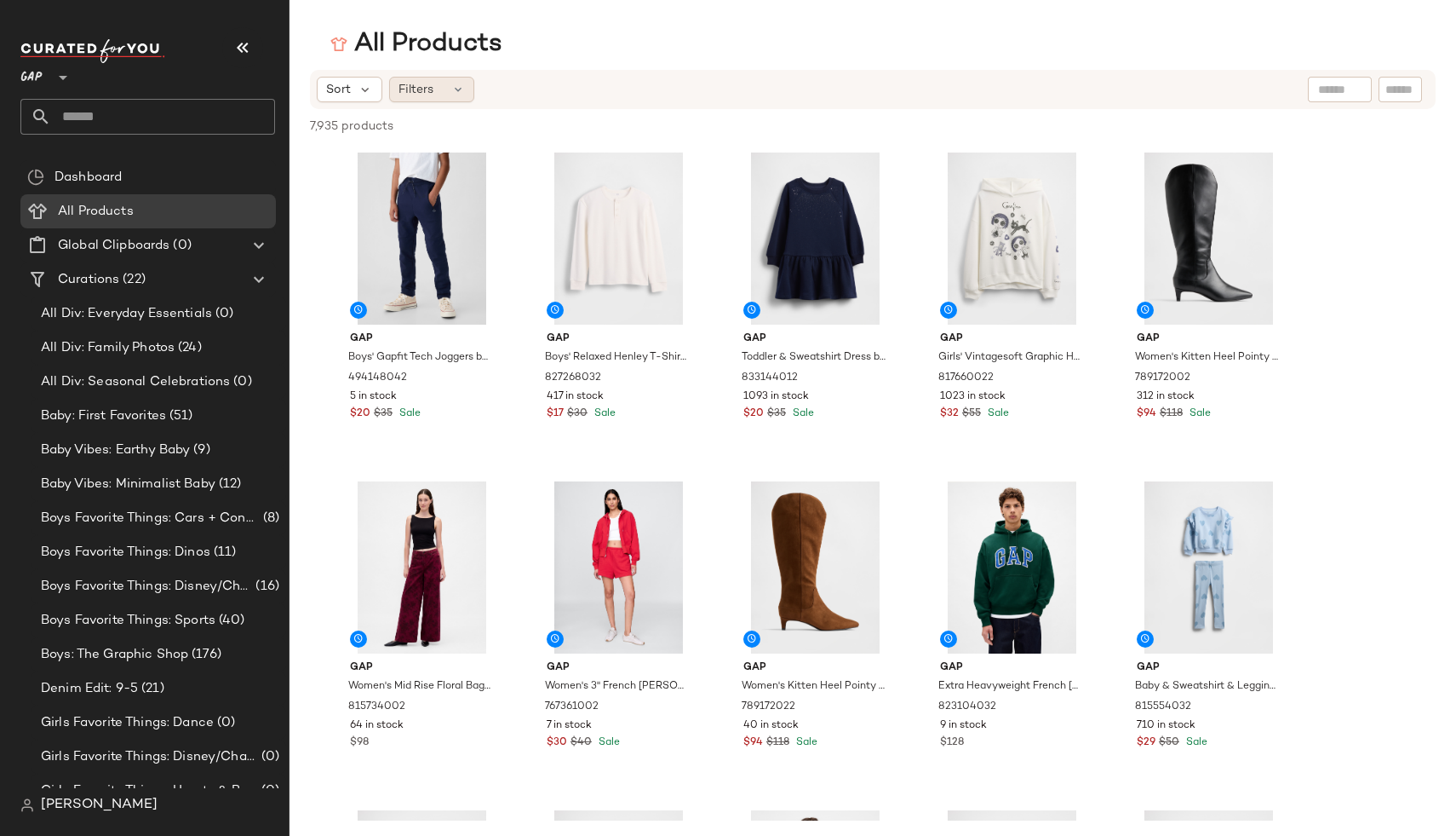
click at [459, 89] on icon at bounding box center [458, 90] width 14 height 14
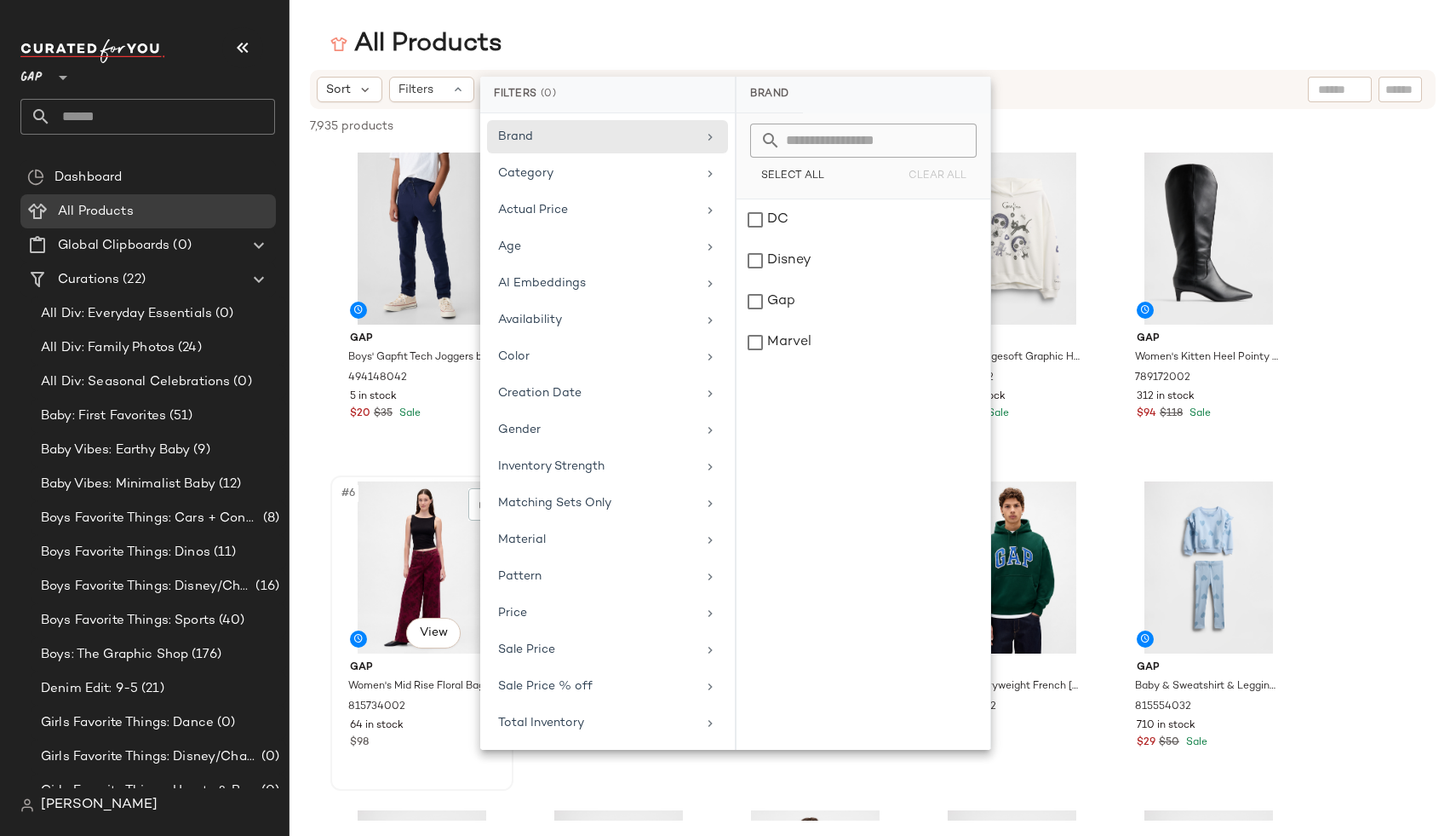
click at [453, 761] on div "#6 View Gap Women's Mid Rise Floral Baggy Jeans by Gap Red Floral Print Size 28…" at bounding box center [422, 633] width 180 height 312
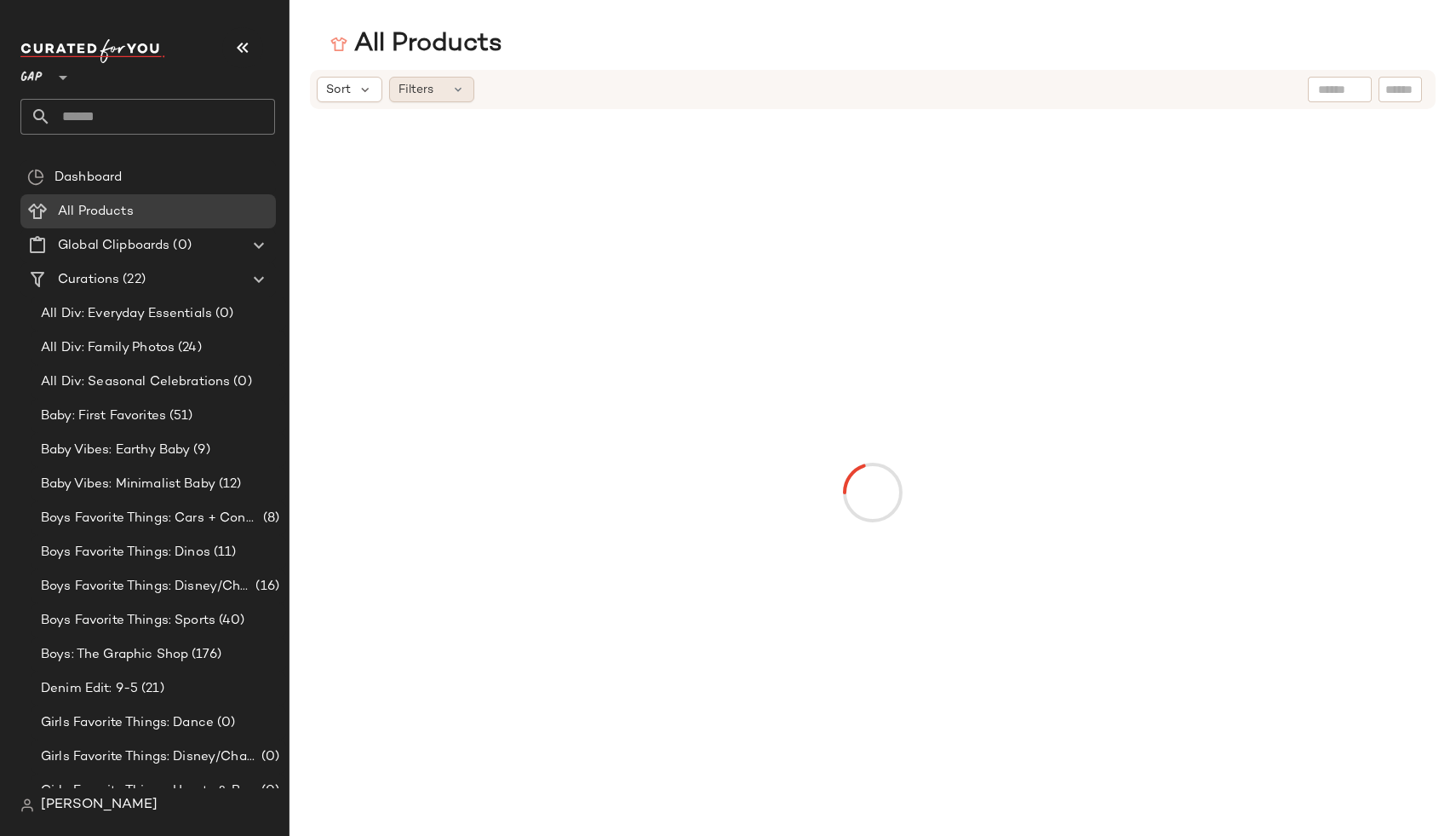
click at [415, 94] on span "Filters" at bounding box center [416, 90] width 35 height 18
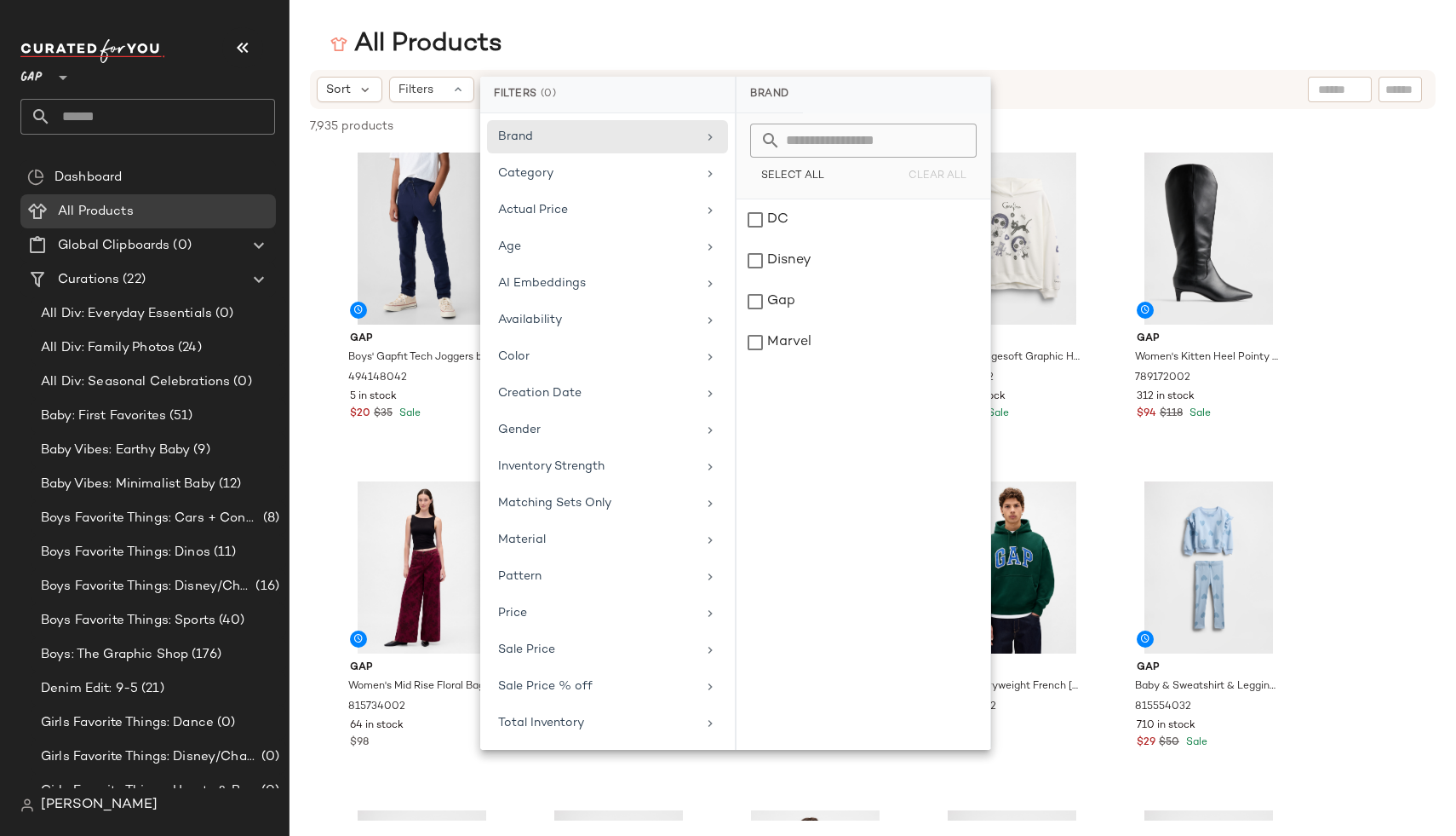
click at [533, 38] on div "All Products" at bounding box center [873, 44] width 1167 height 34
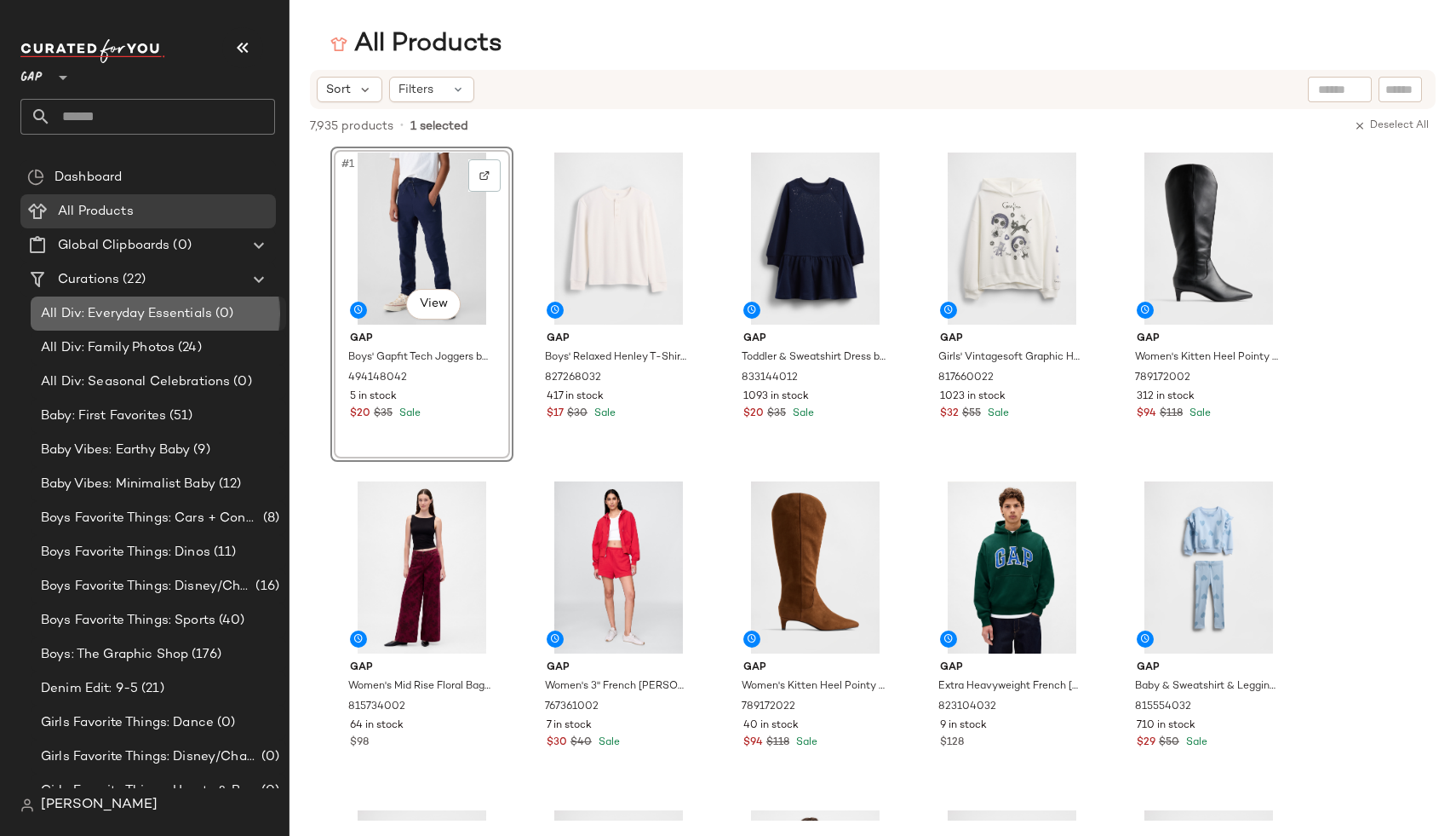
click at [88, 310] on span "All Div: Everyday Essentials" at bounding box center [126, 314] width 172 height 19
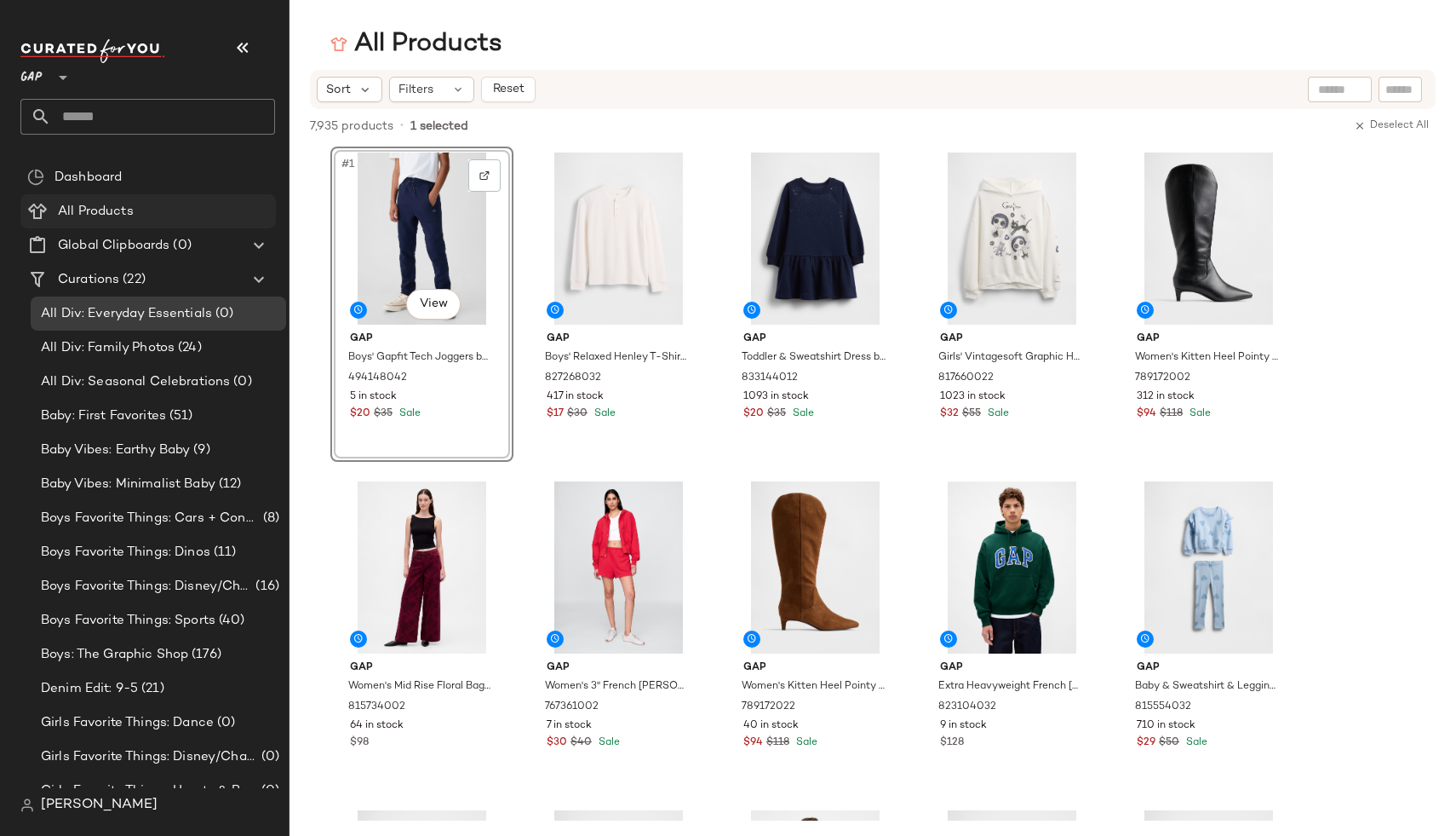
click at [72, 215] on span "All Products" at bounding box center [96, 211] width 76 height 19
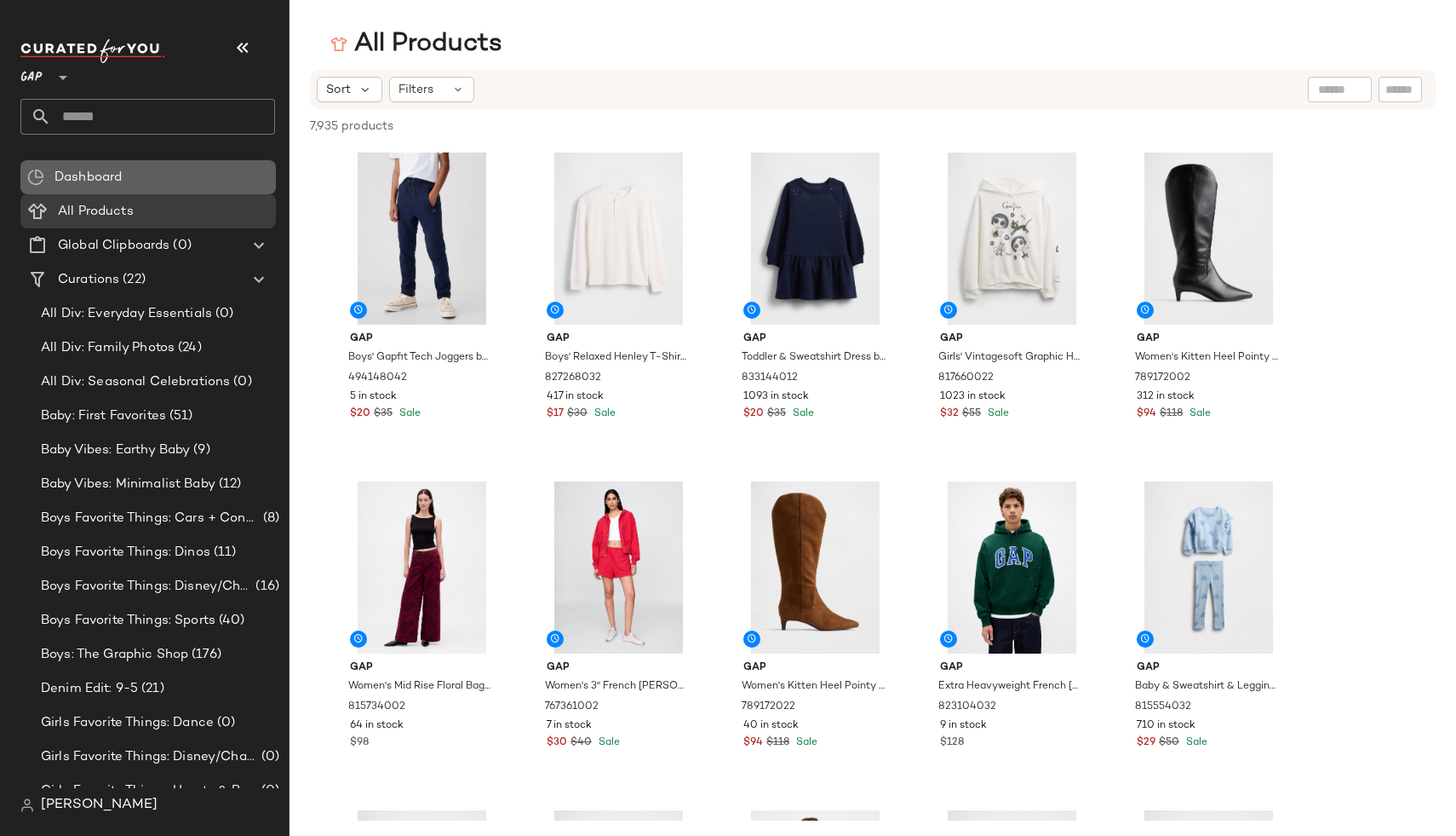
click at [122, 171] on span "Dashboard" at bounding box center [88, 177] width 67 height 19
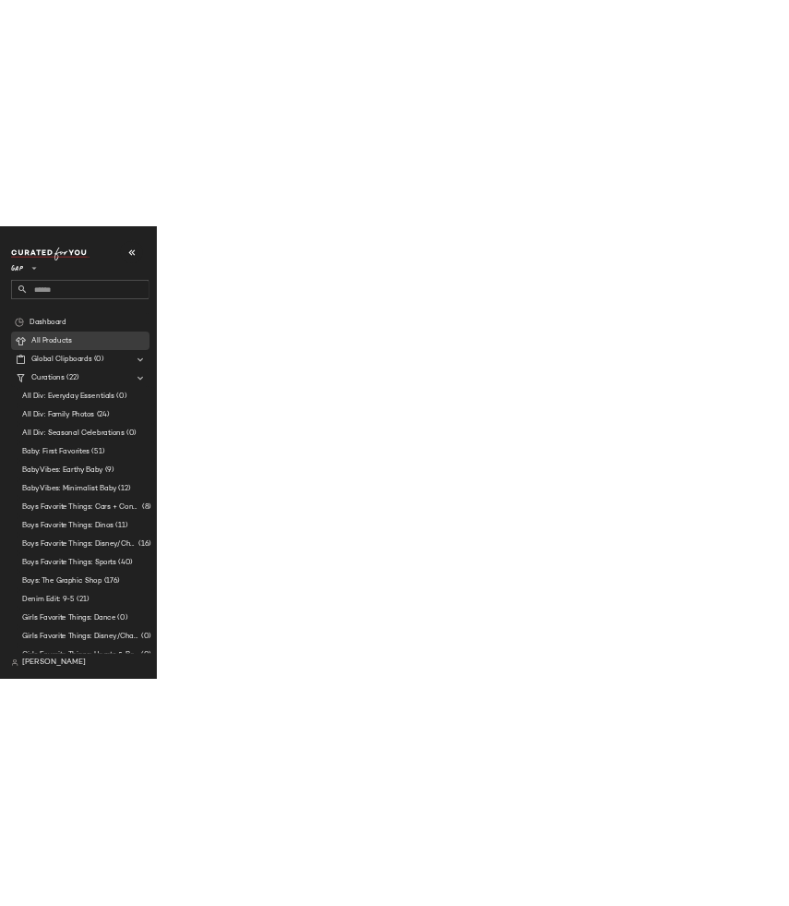
scroll to position [488, 0]
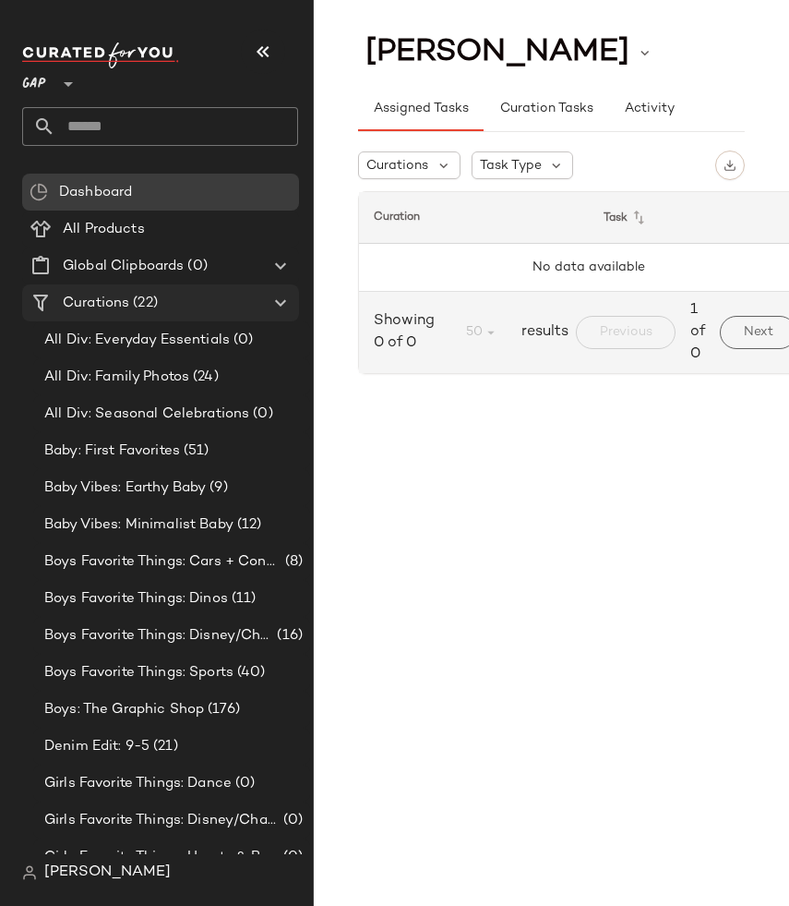
click at [104, 306] on span "Curations" at bounding box center [96, 303] width 66 height 21
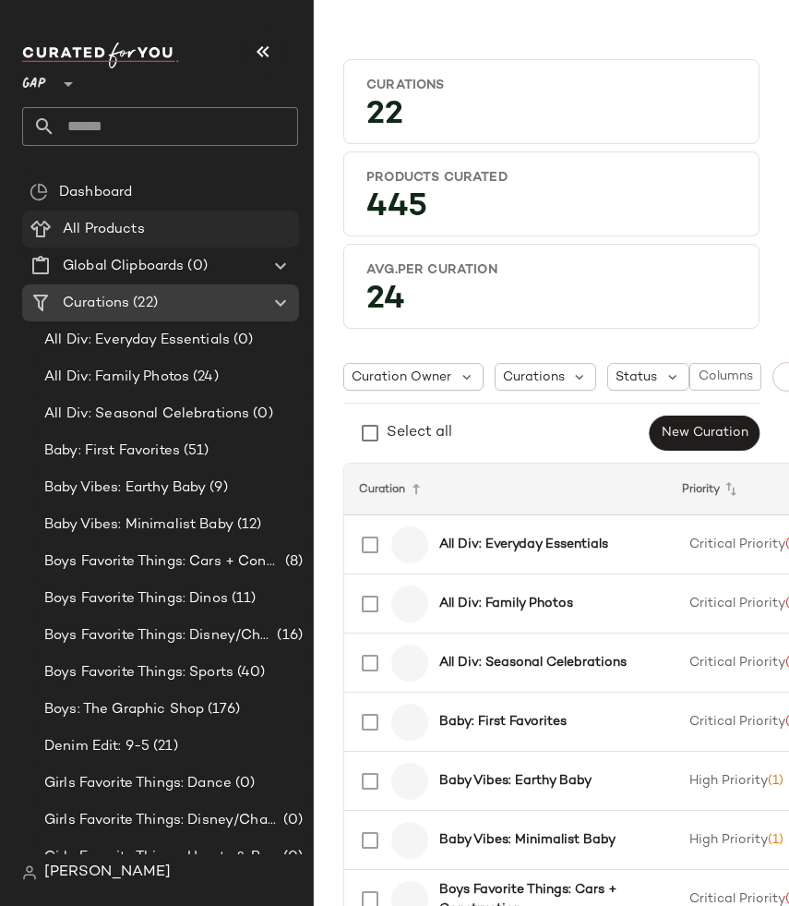
click at [102, 227] on span "All Products" at bounding box center [104, 229] width 82 height 21
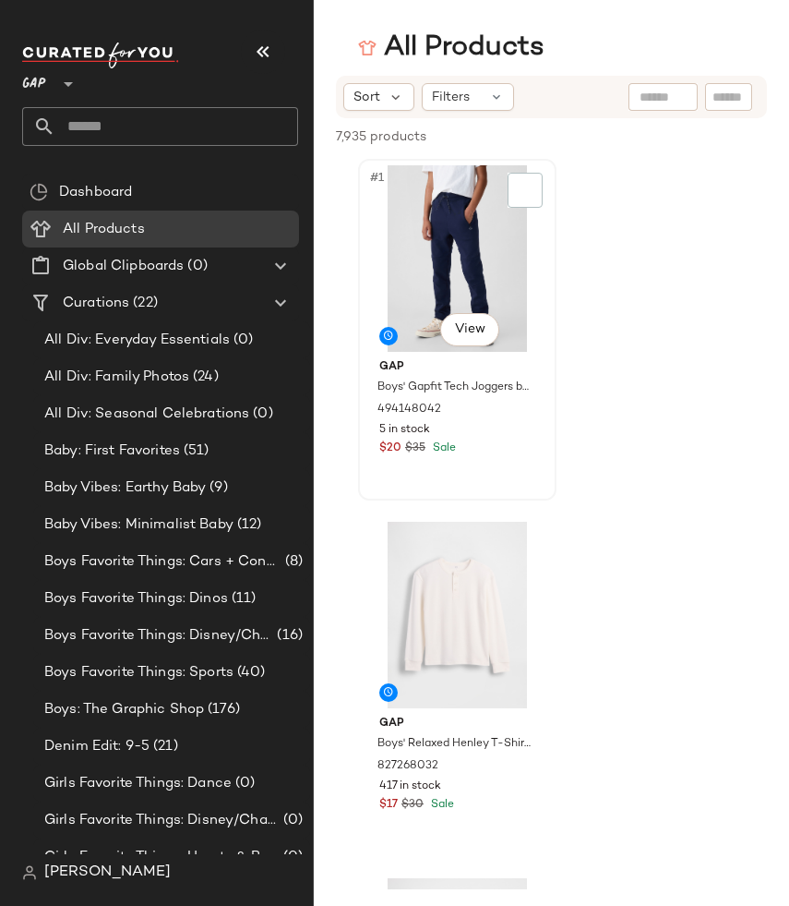
click at [475, 294] on div "#1 View" at bounding box center [458, 258] width 186 height 186
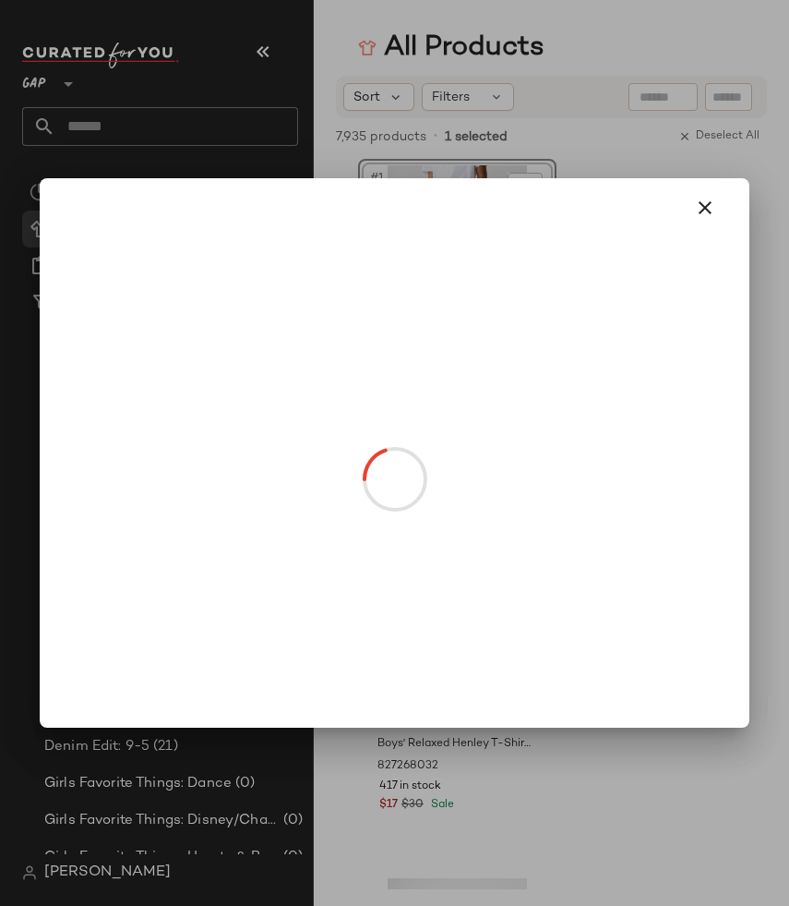
click at [469, 337] on body "GAP ** Dashboard All Products Global Clipboards (0) Curations (22) All Div: Eve…" at bounding box center [394, 453] width 789 height 906
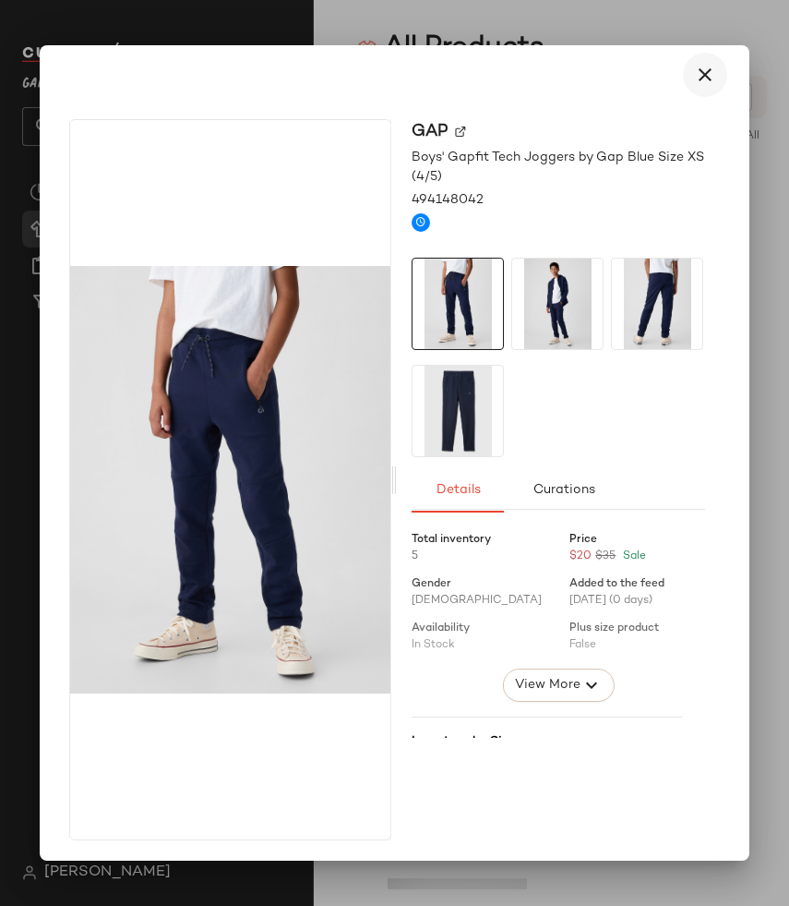
click at [694, 85] on icon "button" at bounding box center [705, 75] width 22 height 22
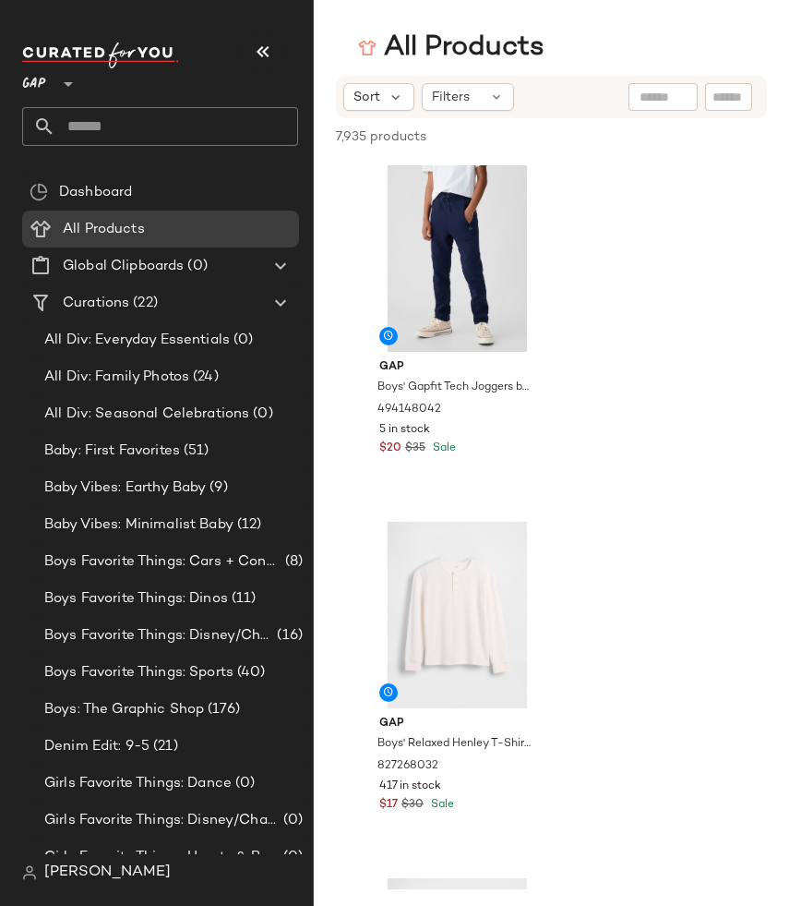
click at [66, 870] on span "[PERSON_NAME]" at bounding box center [107, 872] width 126 height 22
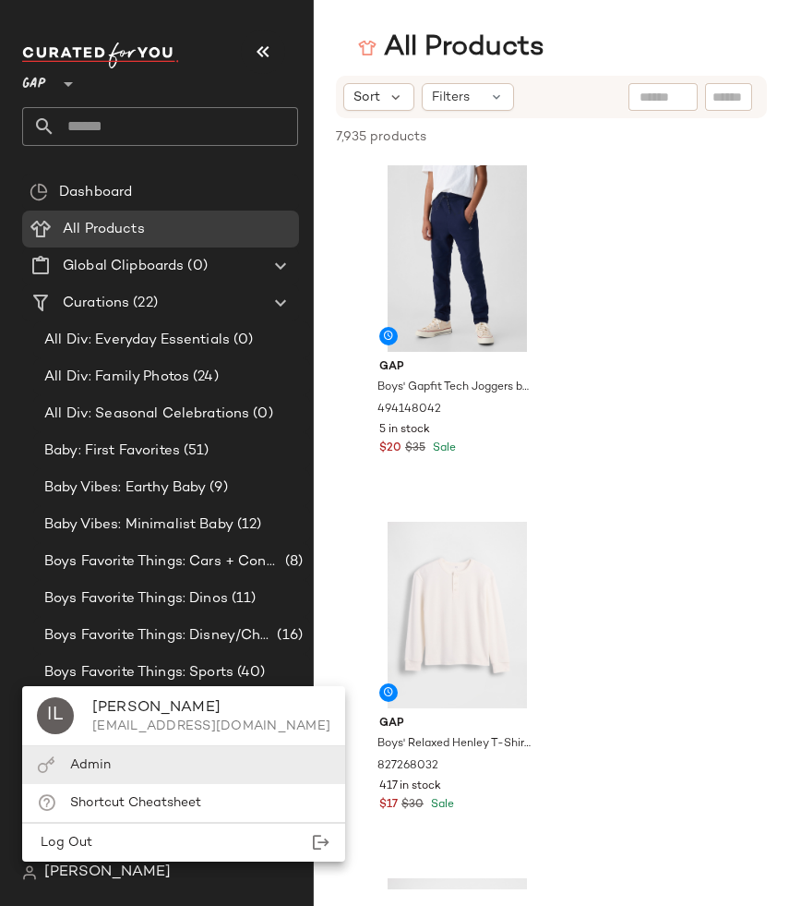
click at [98, 764] on span "Admin" at bounding box center [90, 765] width 41 height 14
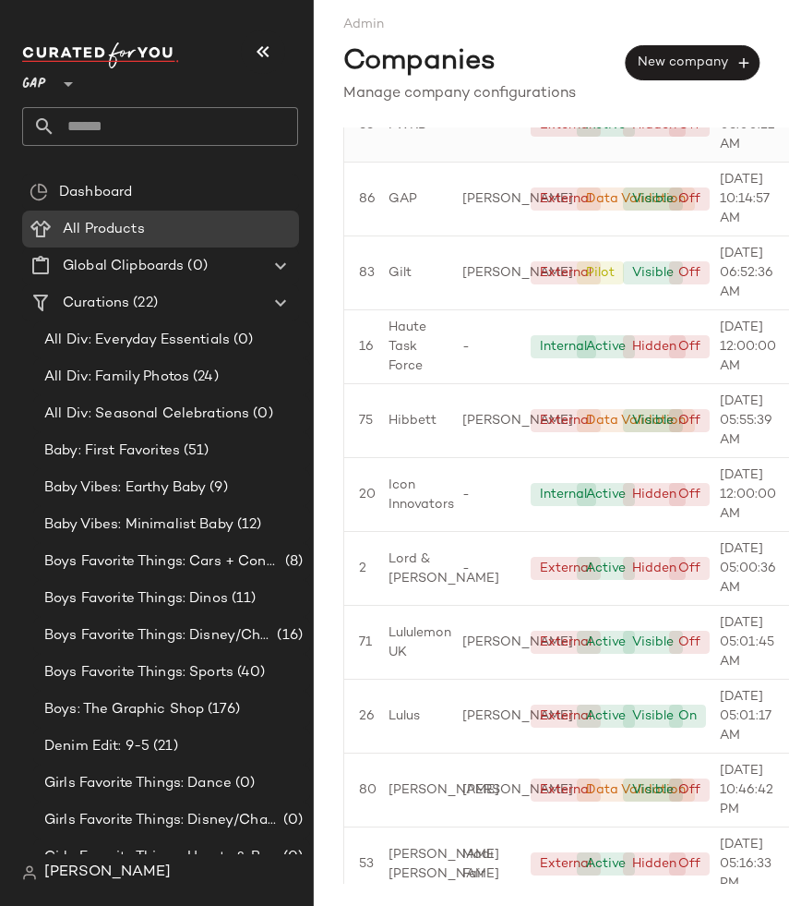
scroll to position [2199, 0]
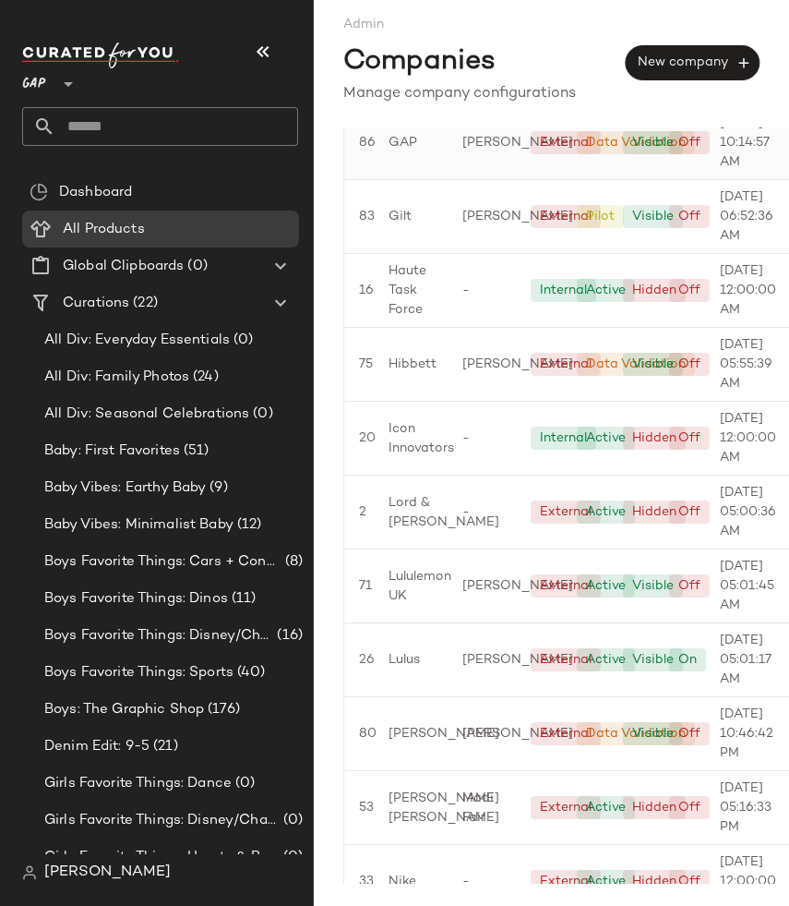
click at [394, 152] on span "GAP" at bounding box center [403, 142] width 29 height 19
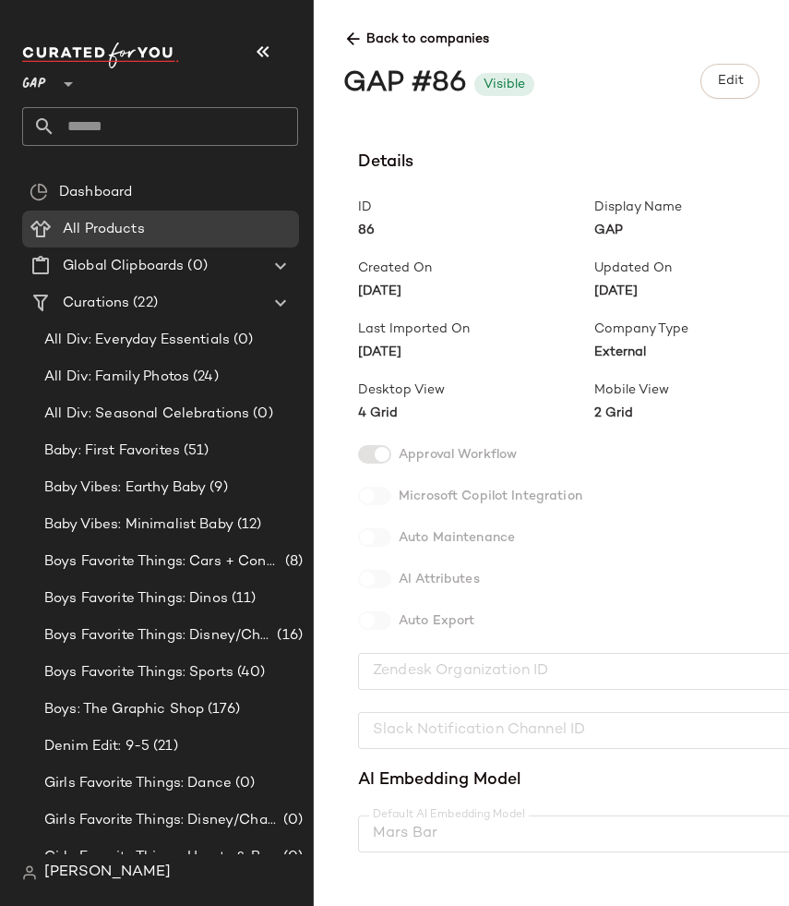
scroll to position [439, 0]
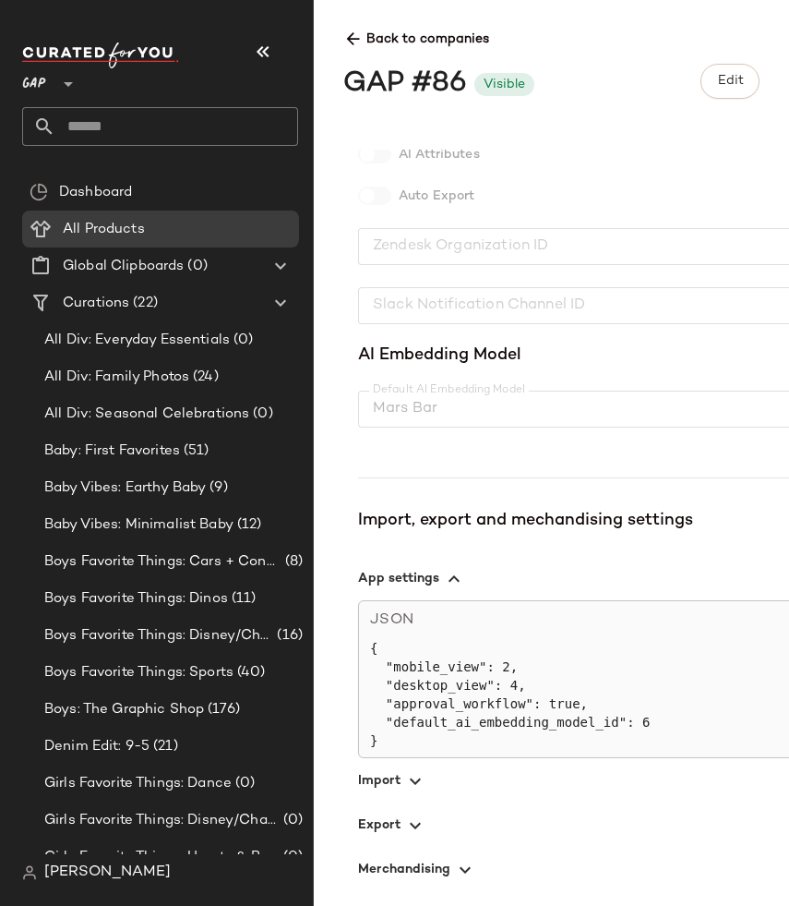
click at [377, 768] on span "button" at bounding box center [594, 780] width 473 height 44
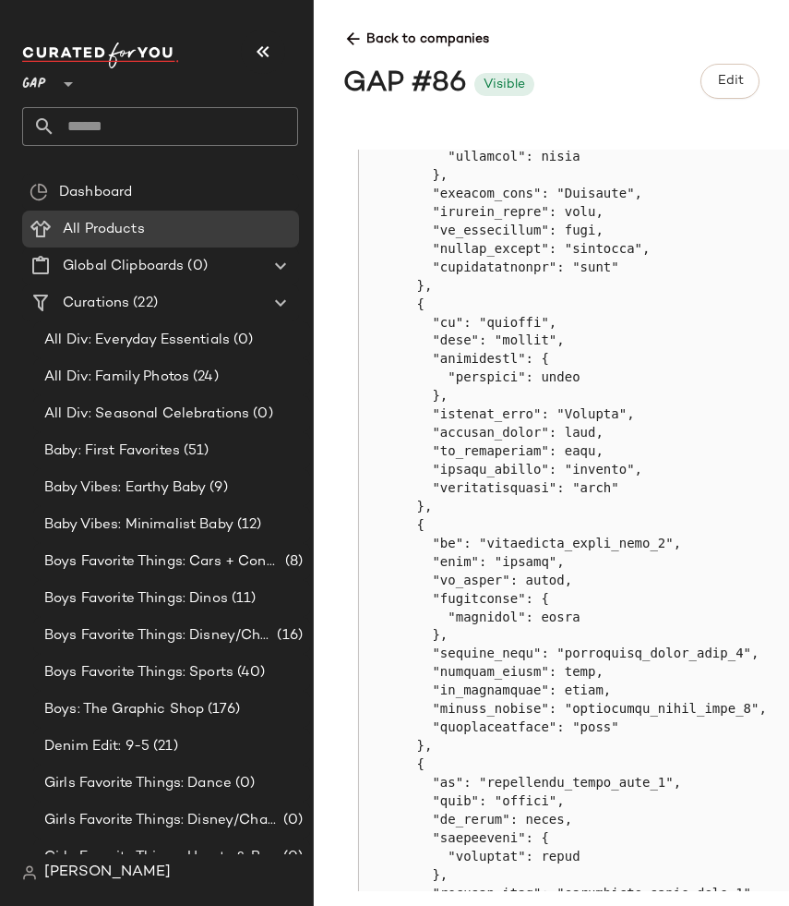
scroll to position [3341, 0]
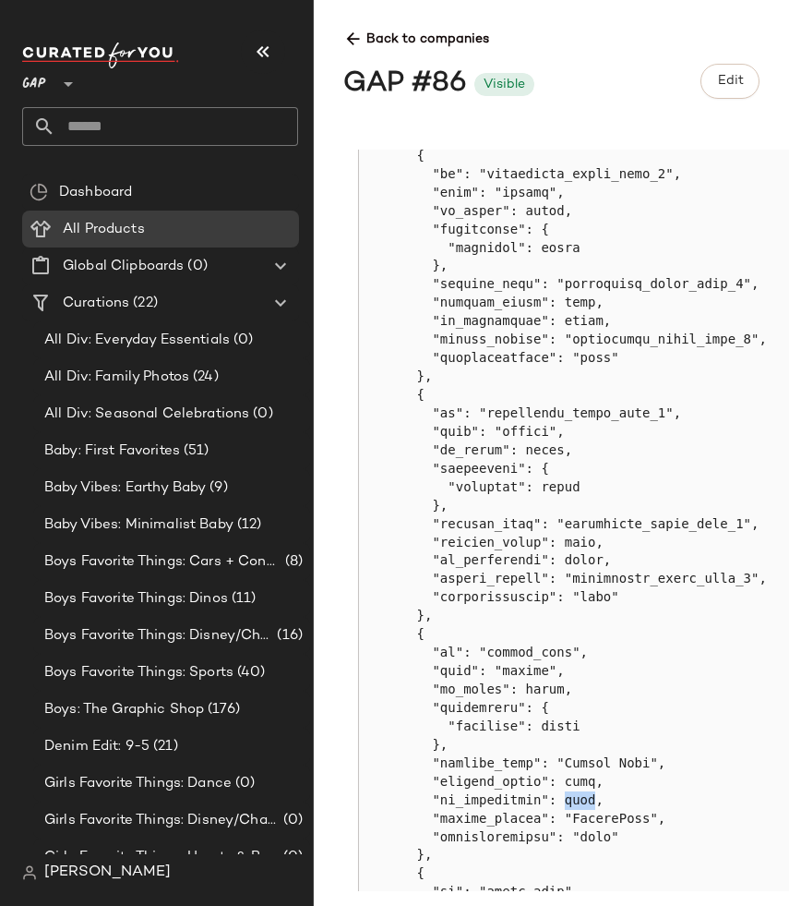
scroll to position [2848, 0]
